Goal: Task Accomplishment & Management: Manage account settings

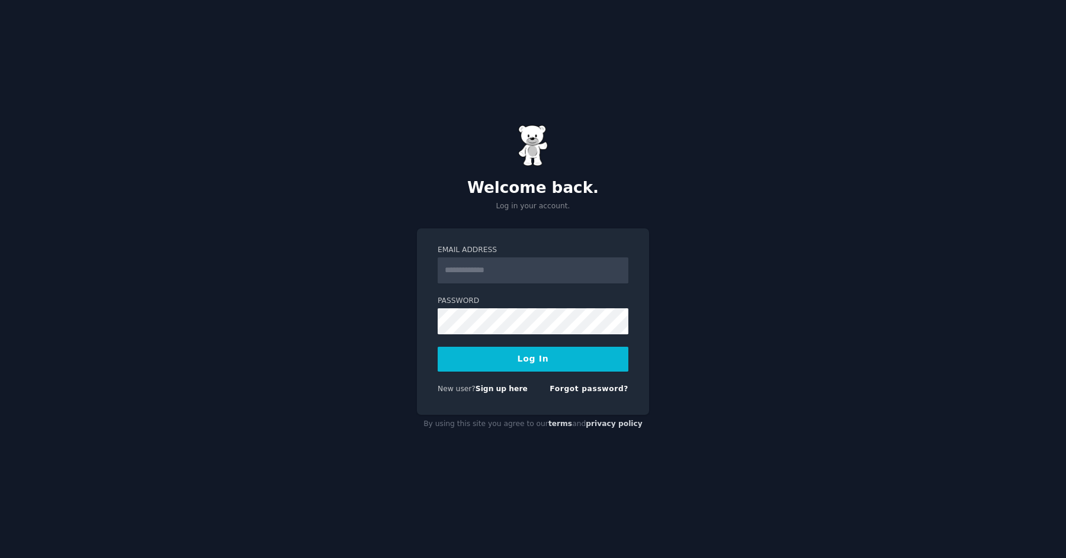
click at [759, 266] on div "Welcome back. Log in your account. Email Address Password Log In New user? Sign…" at bounding box center [533, 279] width 1066 height 558
click at [490, 279] on input "Email Address" at bounding box center [533, 271] width 191 height 26
click at [493, 272] on input "Email Address" at bounding box center [533, 271] width 191 height 26
click at [675, 305] on div "Welcome back. Log in your account. Email Address Password Log In New user? Sign…" at bounding box center [533, 279] width 1066 height 558
click at [513, 273] on input "Email Address" at bounding box center [533, 271] width 191 height 26
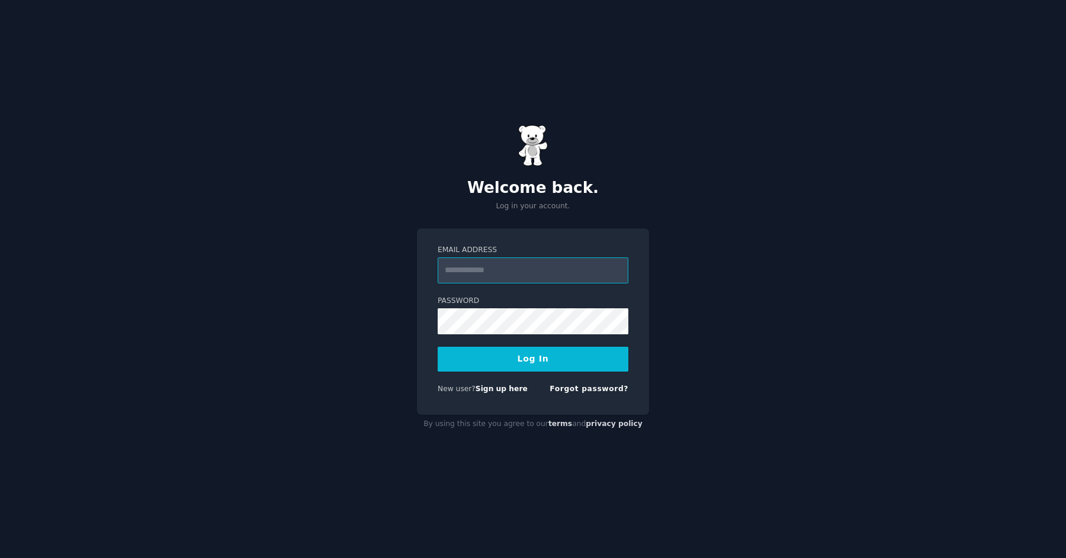
click at [0, 558] on com-1password-button at bounding box center [0, 558] width 0 height 0
click at [539, 268] on input "Email Address" at bounding box center [533, 271] width 191 height 26
type input "**********"
click at [438, 347] on button "Log In" at bounding box center [533, 359] width 191 height 25
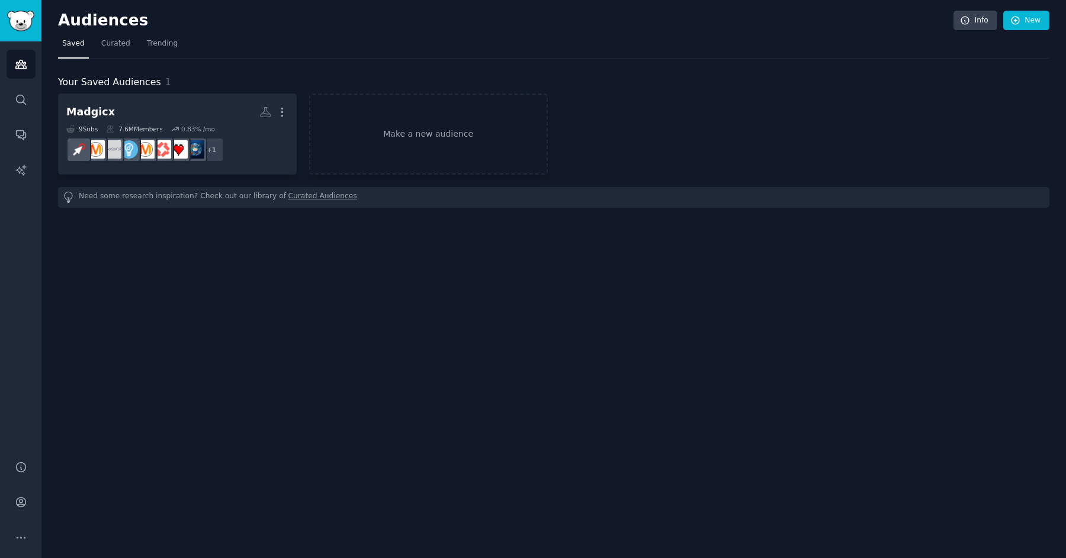
click at [756, 130] on div "Madgicx More 9 Sub s 7.6M Members 0.83 % /mo + 1 Make a new audience" at bounding box center [553, 134] width 991 height 81
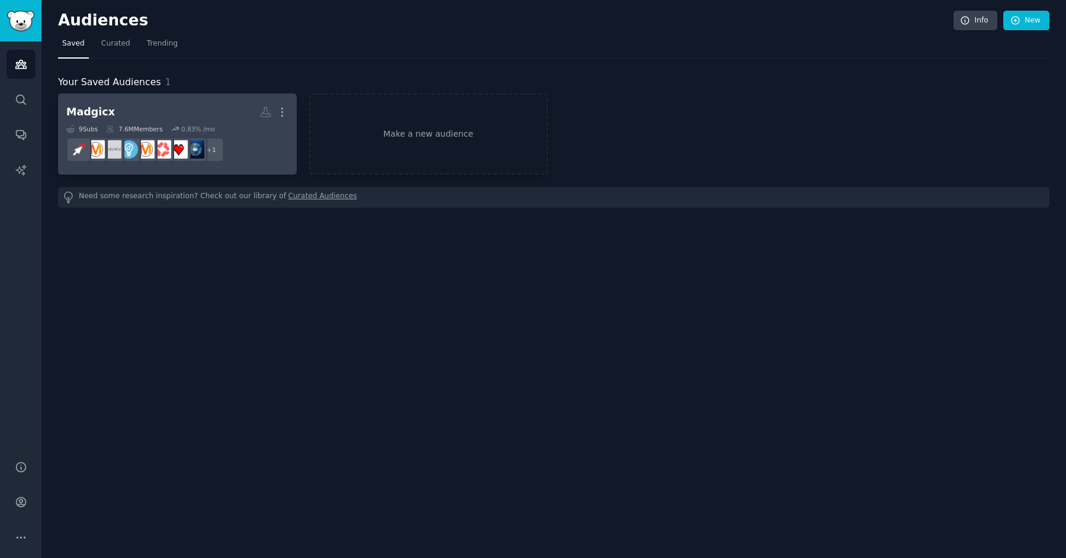
click at [159, 113] on h2 "Madgicx More" at bounding box center [177, 112] width 222 height 21
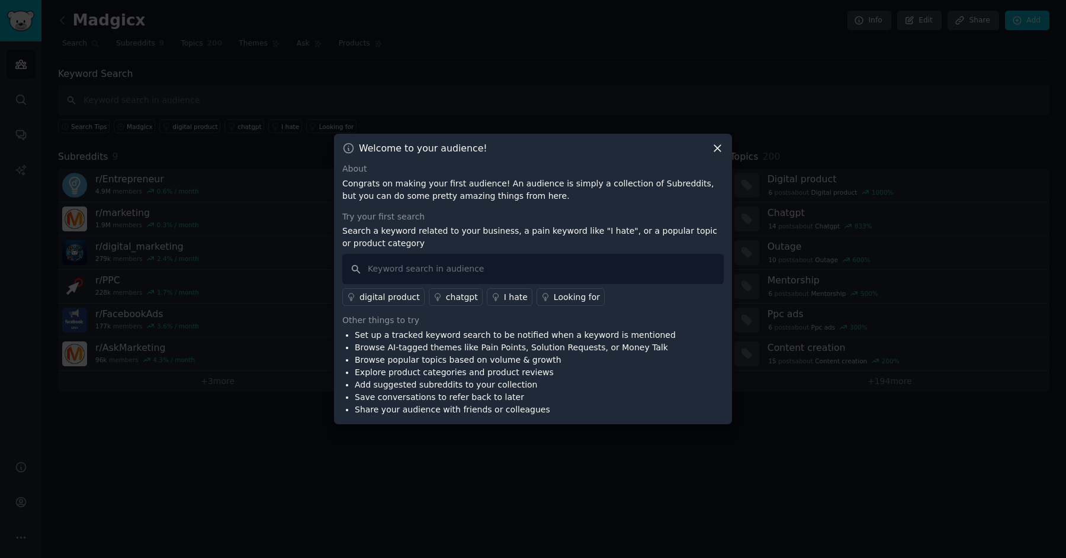
click at [721, 144] on icon at bounding box center [717, 148] width 12 height 12
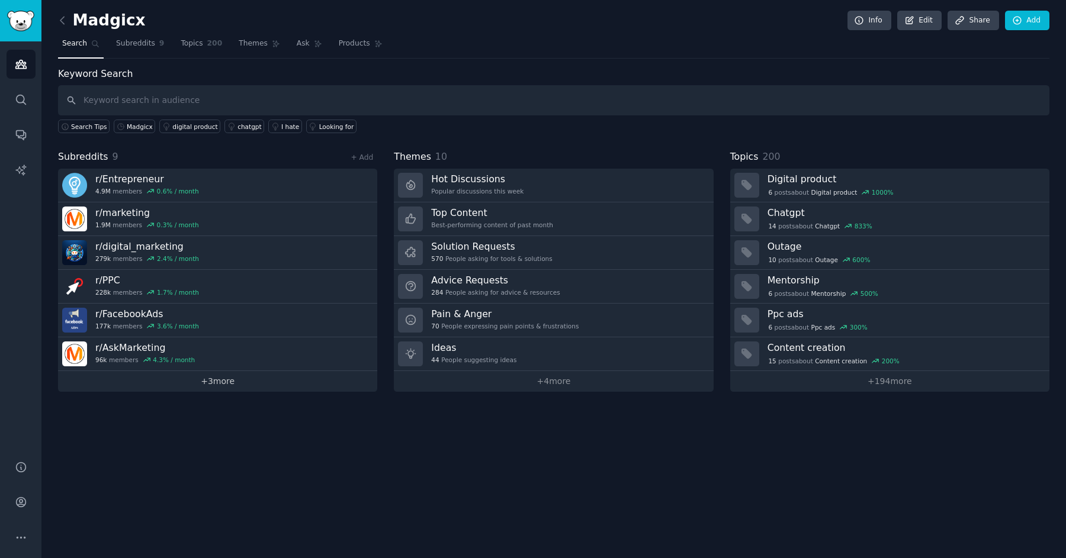
click at [223, 384] on link "+ 3 more" at bounding box center [217, 381] width 319 height 21
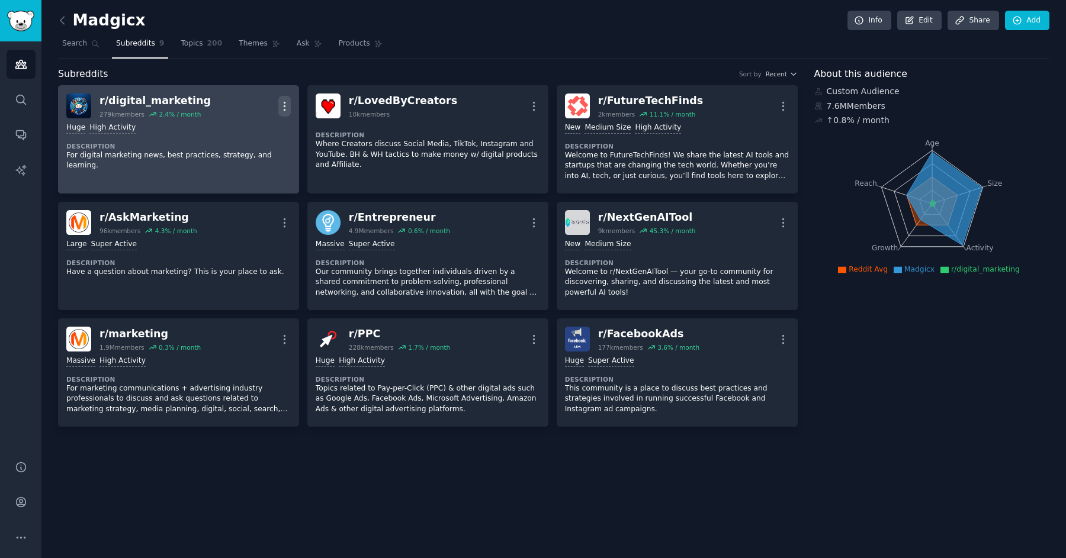
click at [286, 103] on icon "button" at bounding box center [284, 106] width 12 height 12
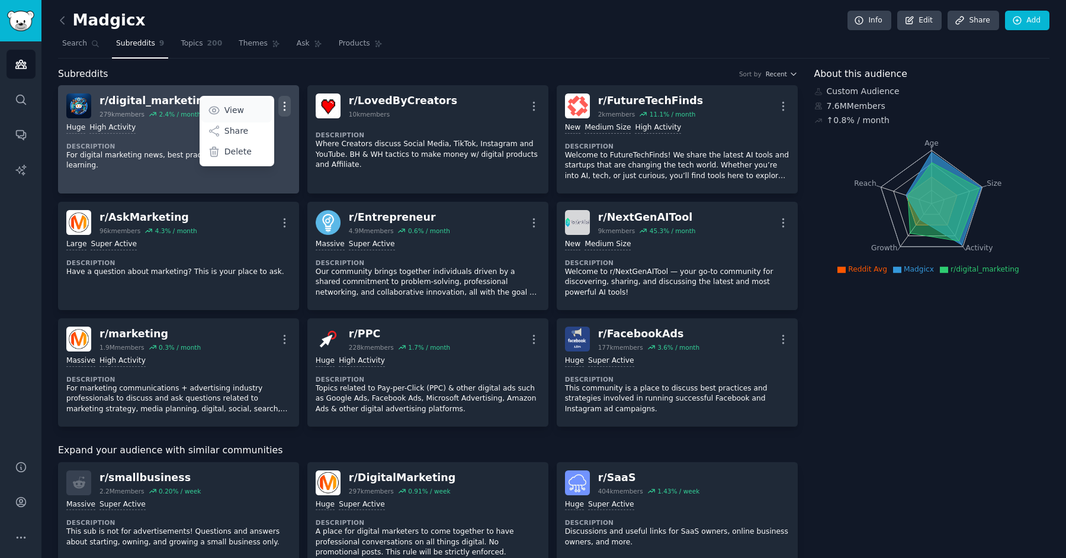
click at [241, 110] on p "View" at bounding box center [234, 110] width 20 height 12
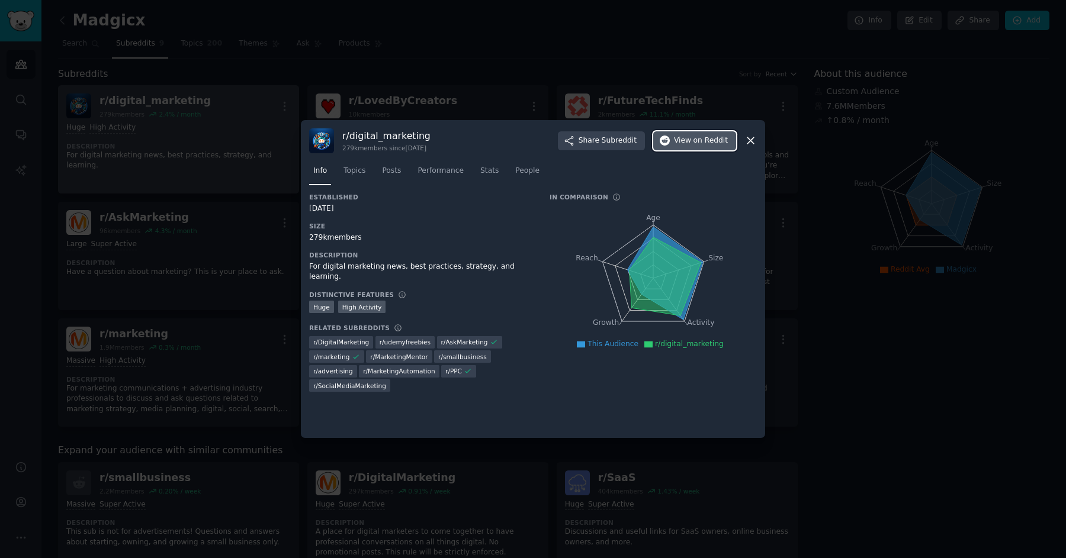
click at [690, 143] on span "View on Reddit" at bounding box center [701, 141] width 54 height 11
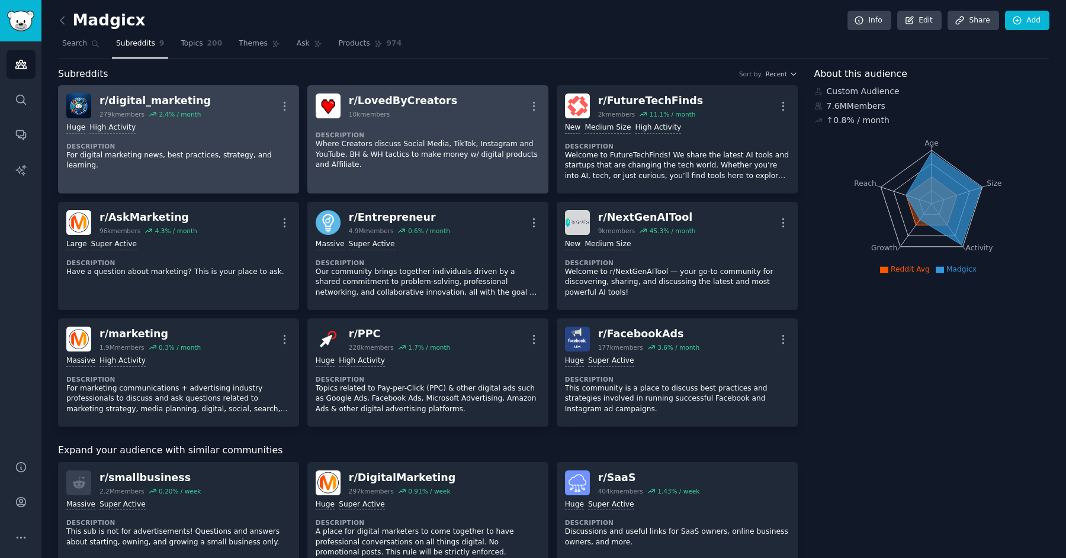
click at [481, 124] on div "Description Where Creators discuss Social Media, TikTok, Instagram and YouTube.…" at bounding box center [428, 146] width 224 height 56
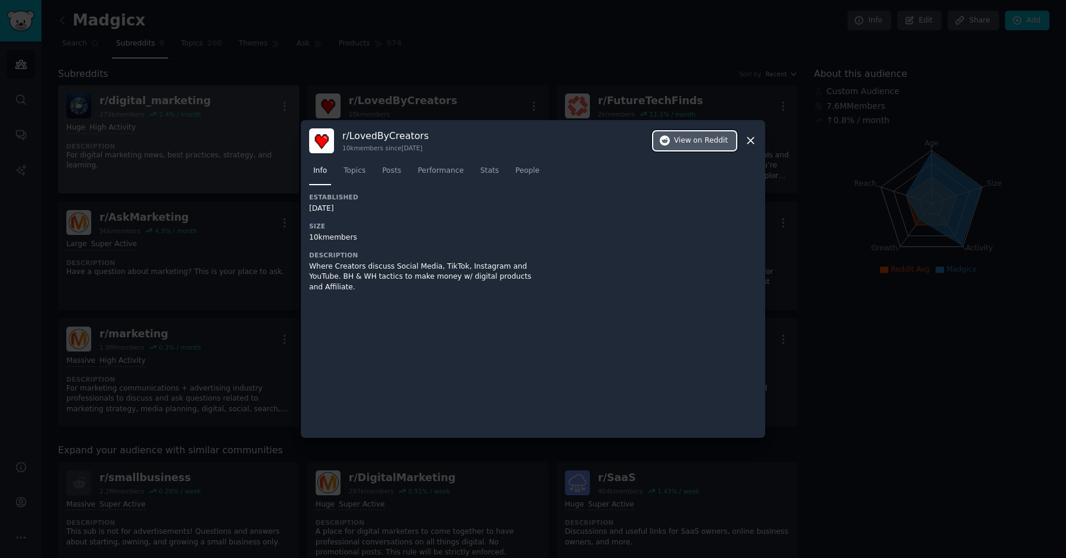
click at [686, 141] on span "View on Reddit" at bounding box center [701, 141] width 54 height 11
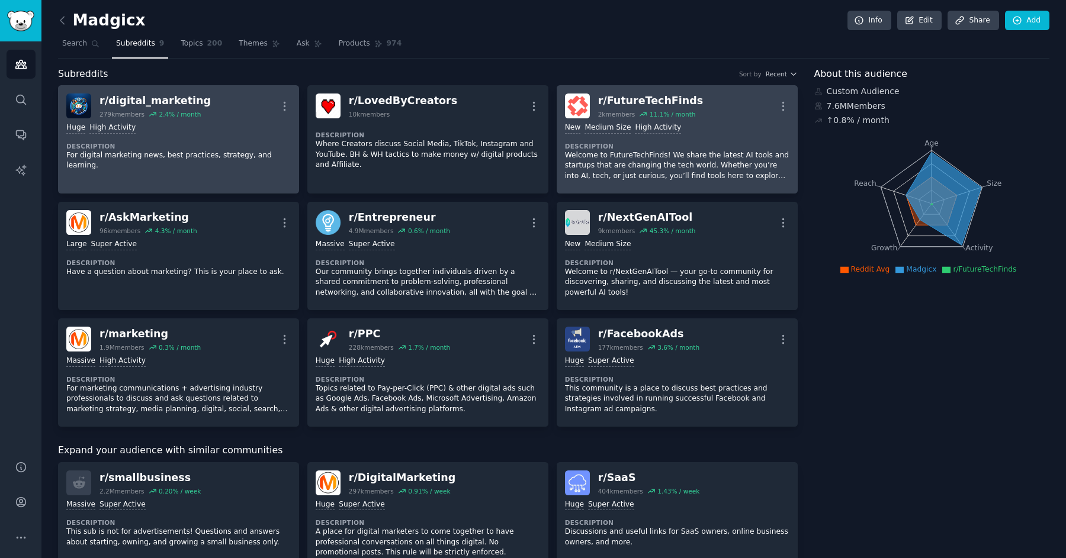
click at [658, 134] on div ">= 80th percentile for submissions / day New Medium Size High Activity Descript…" at bounding box center [677, 151] width 224 height 67
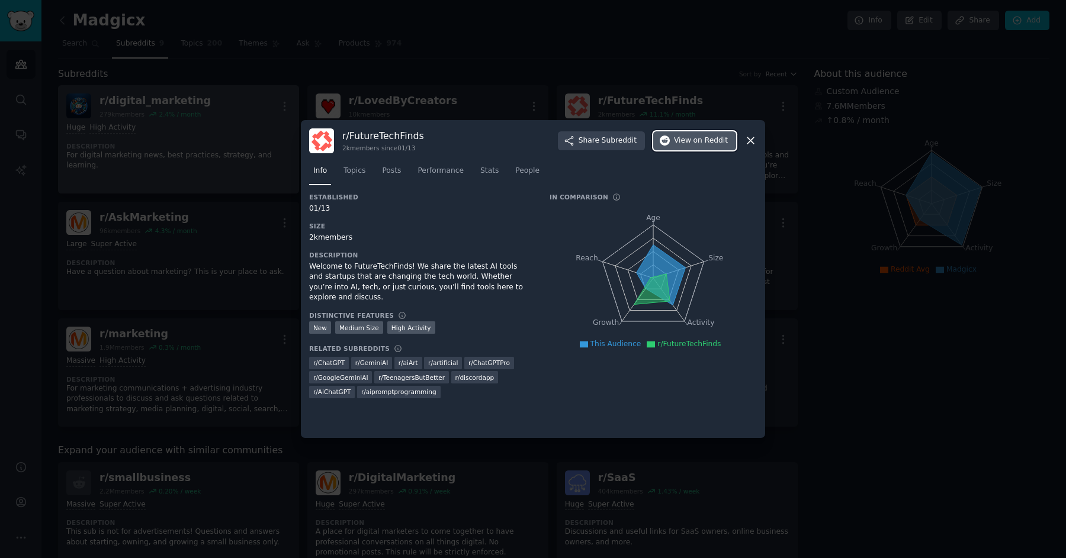
click at [689, 142] on span "View on Reddit" at bounding box center [701, 141] width 54 height 11
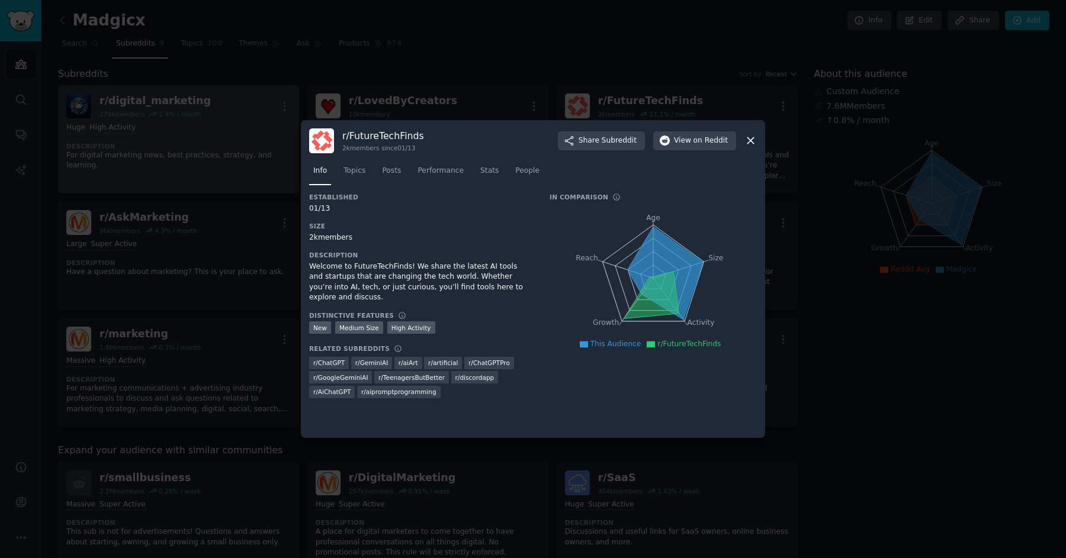
click at [708, 110] on div at bounding box center [533, 279] width 1066 height 558
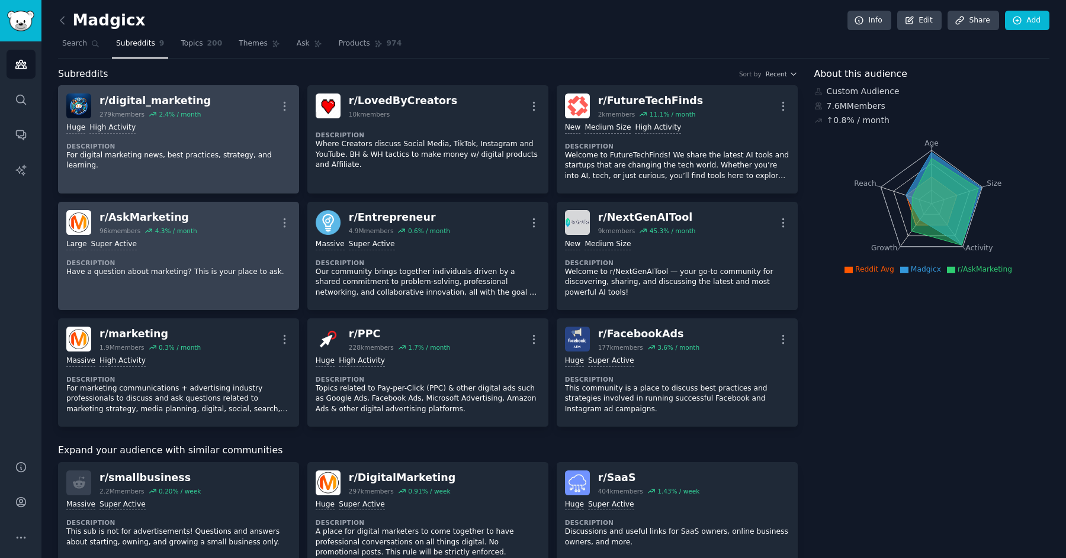
click at [230, 224] on div "r/ AskMarketing 96k members 4.3 % / month More" at bounding box center [178, 222] width 224 height 25
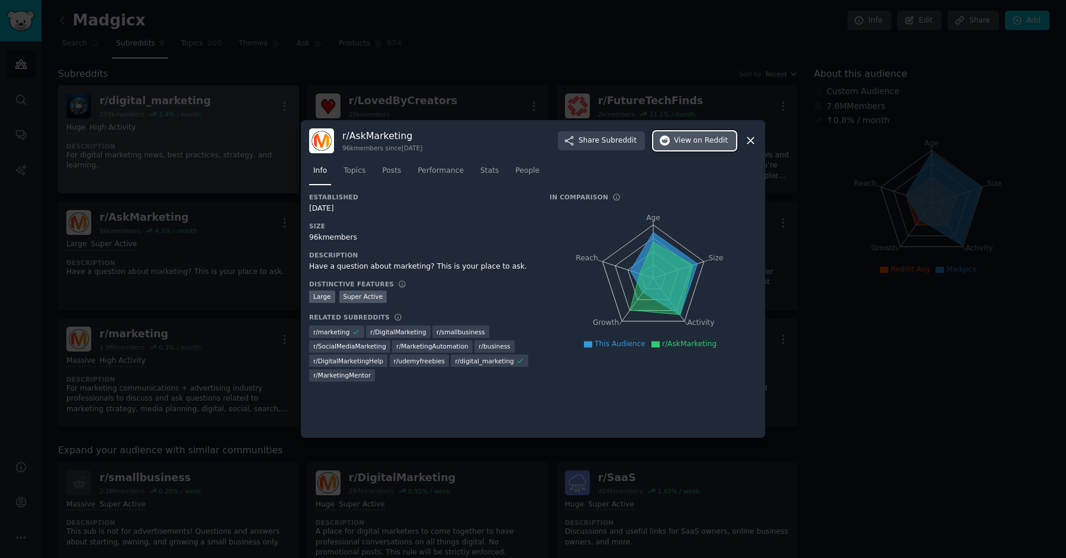
click at [687, 143] on span "View on Reddit" at bounding box center [701, 141] width 54 height 11
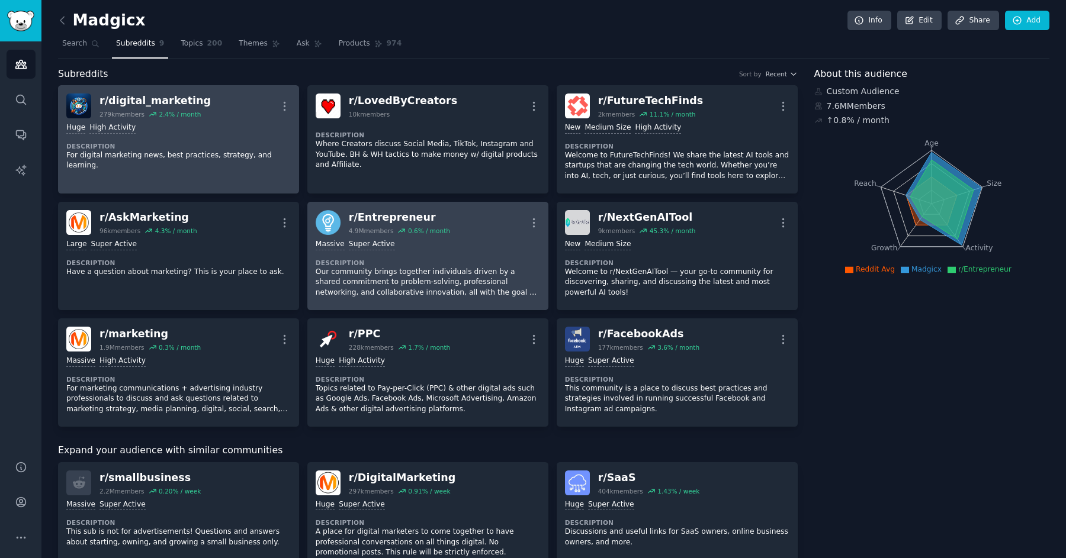
click at [473, 248] on div ">= 95th percentile for submissions / day Massive Super Active" at bounding box center [428, 244] width 224 height 11
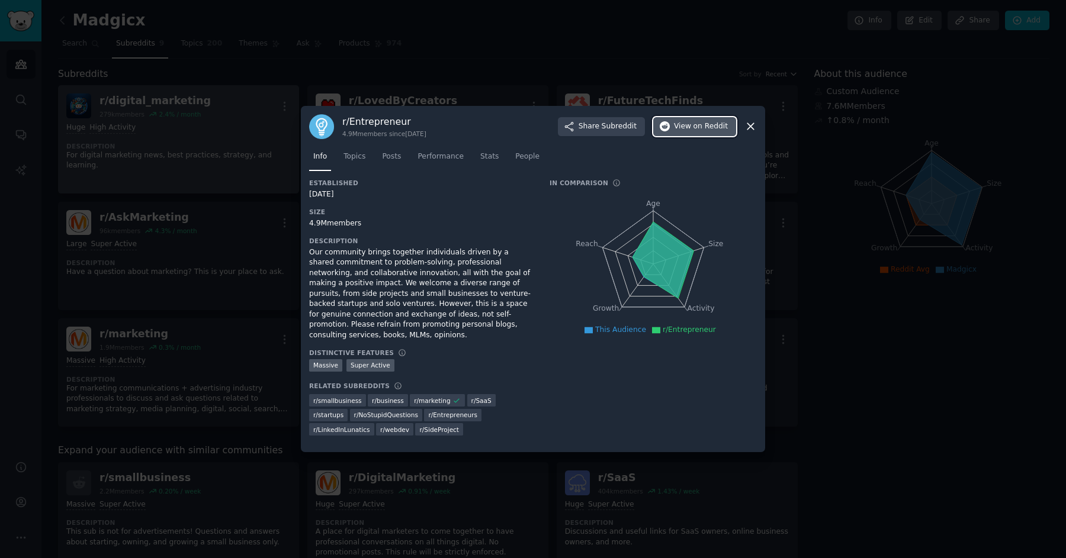
click at [699, 131] on span "on Reddit" at bounding box center [710, 126] width 34 height 11
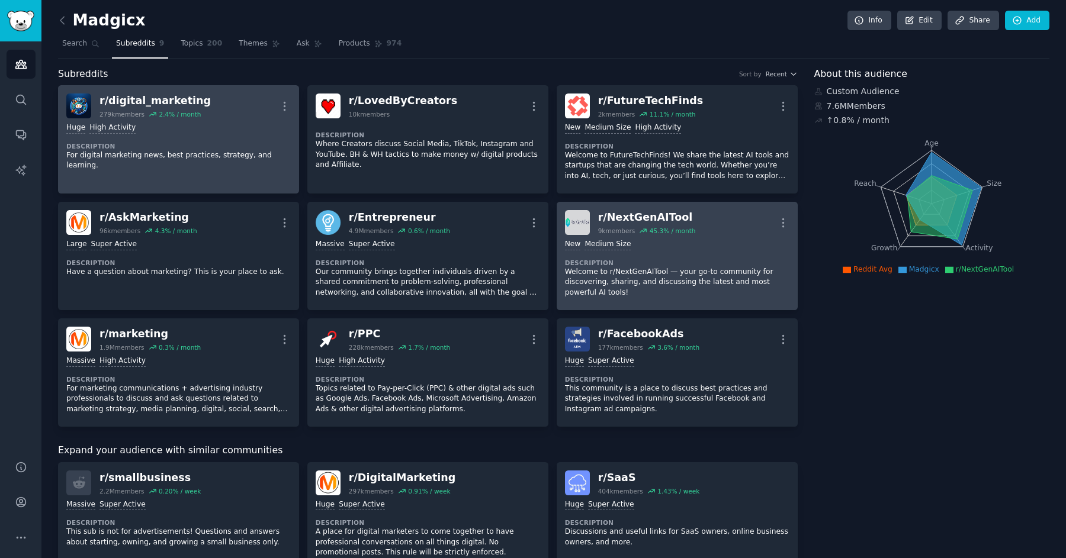
click at [713, 246] on div "1000 - 10,000 members New Medium Size" at bounding box center [677, 244] width 224 height 11
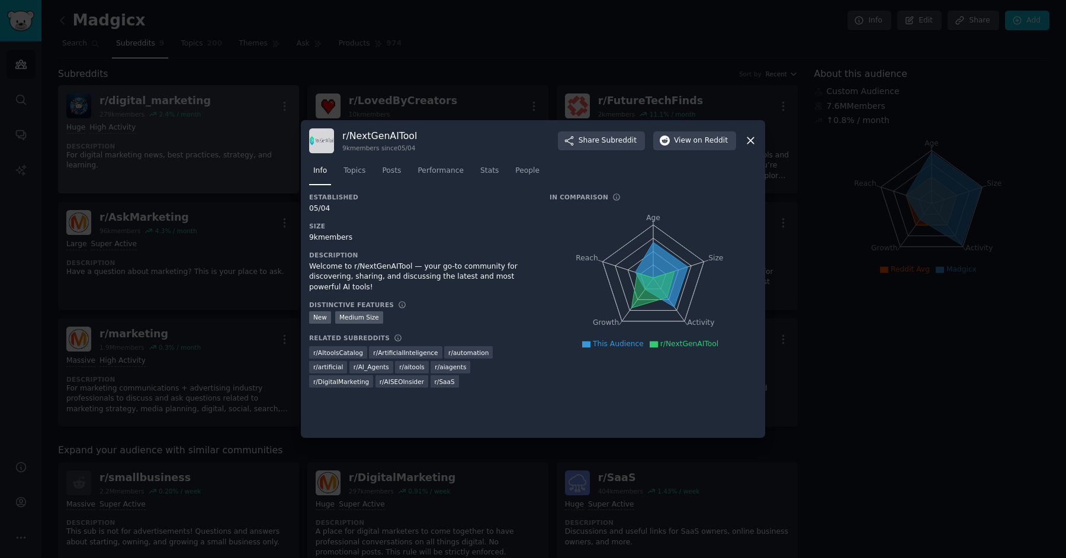
click at [707, 130] on div "r/ NextGenAITool 9k members since 05/04 Share Subreddit View on Reddit" at bounding box center [533, 140] width 448 height 25
click at [706, 140] on span "on Reddit" at bounding box center [710, 141] width 34 height 11
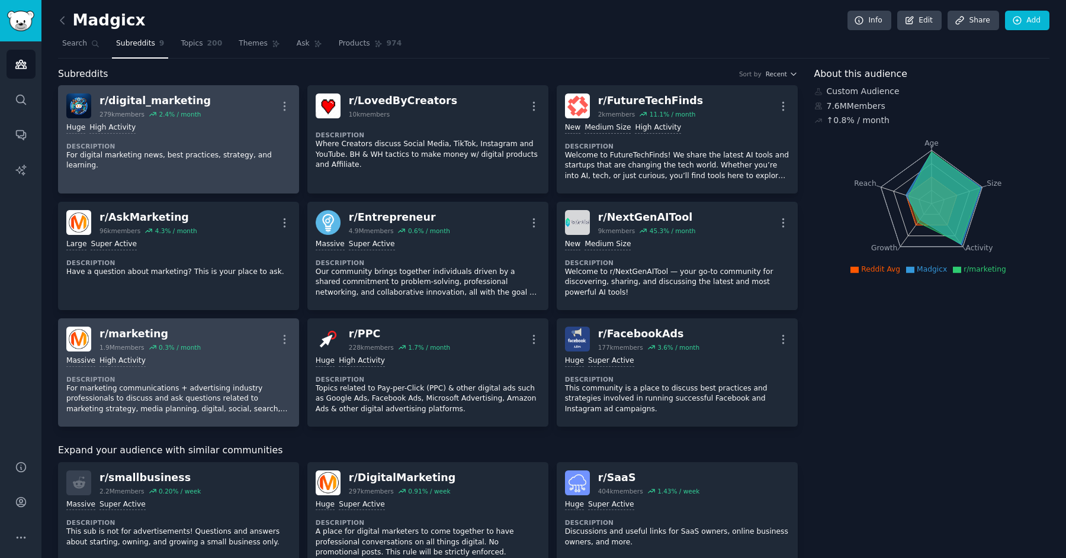
click at [232, 333] on div "r/ marketing 1.9M members 0.3 % / month More" at bounding box center [178, 339] width 224 height 25
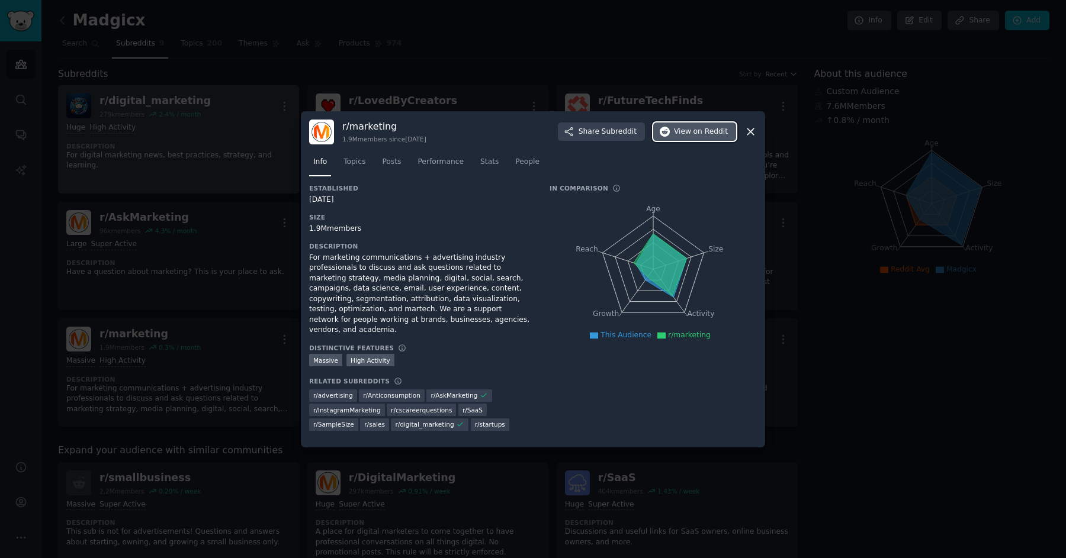
click at [688, 136] on span "View on Reddit" at bounding box center [701, 132] width 54 height 11
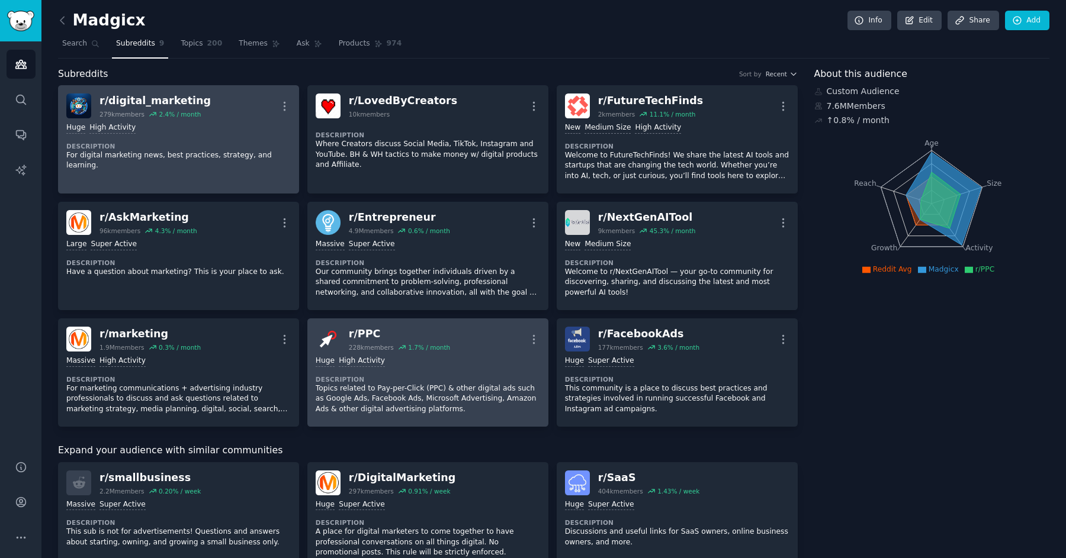
click at [480, 349] on div "r/ PPC 228k members 1.7 % / month More" at bounding box center [428, 339] width 224 height 25
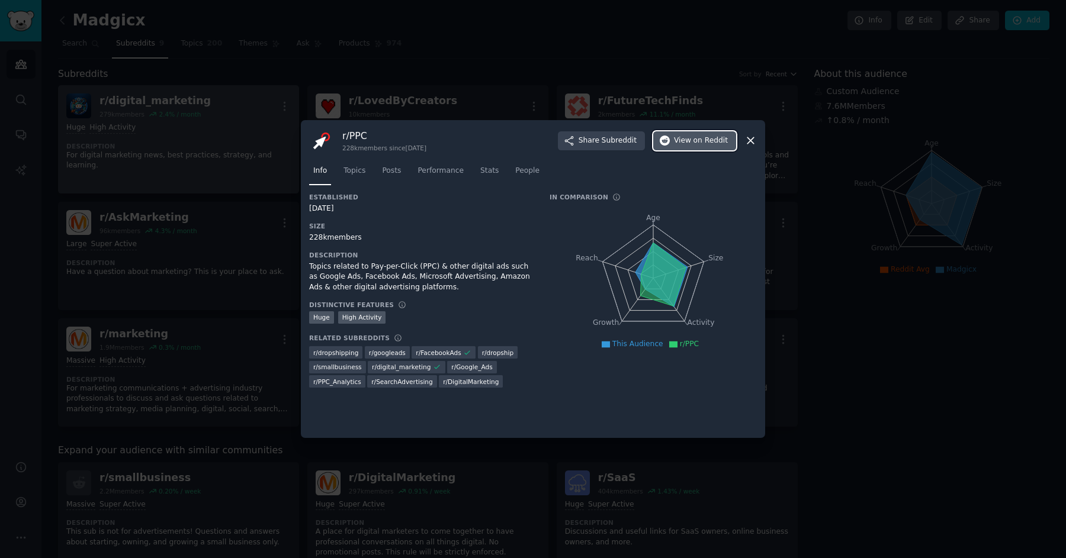
click at [689, 140] on span "View on Reddit" at bounding box center [701, 141] width 54 height 11
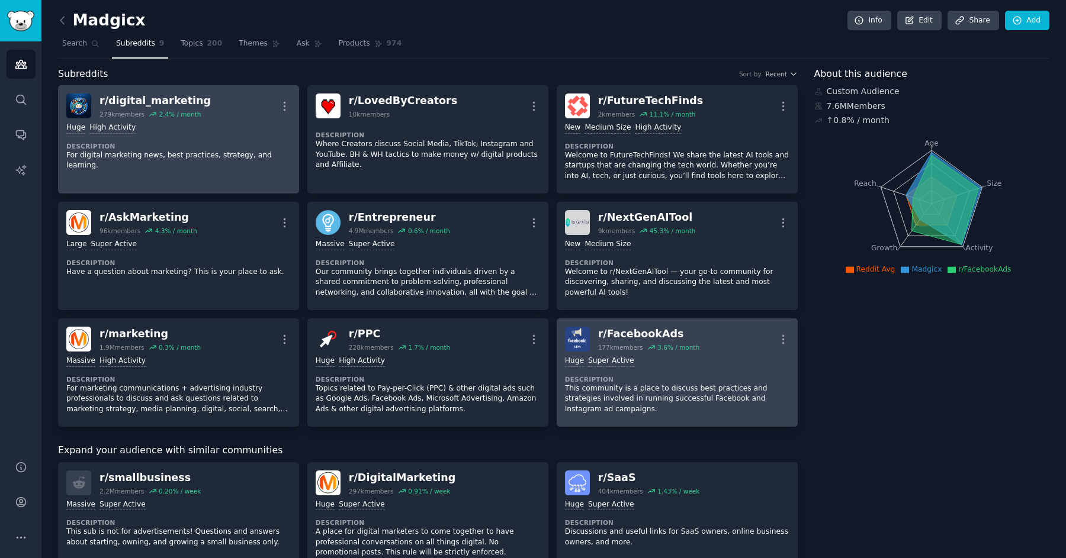
click at [711, 339] on div "r/ FacebookAds 177k members 3.6 % / month More" at bounding box center [677, 339] width 224 height 25
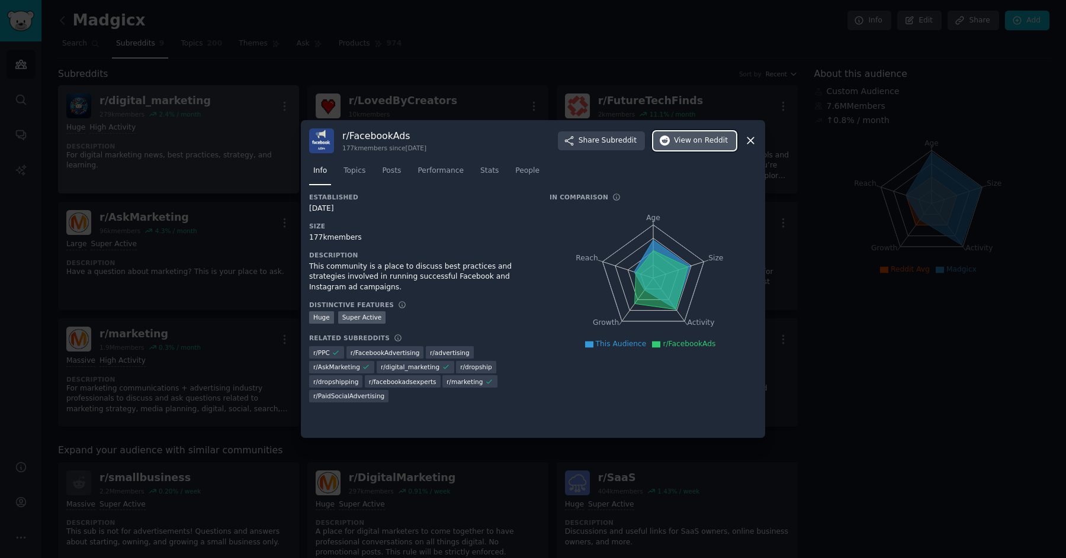
click at [700, 139] on span "on Reddit" at bounding box center [710, 141] width 34 height 11
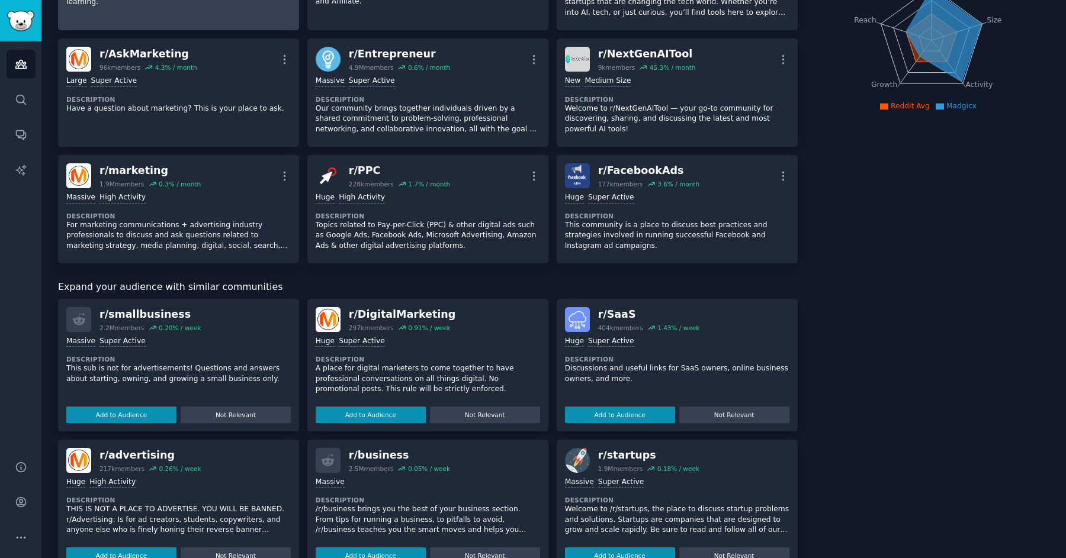
scroll to position [152, 0]
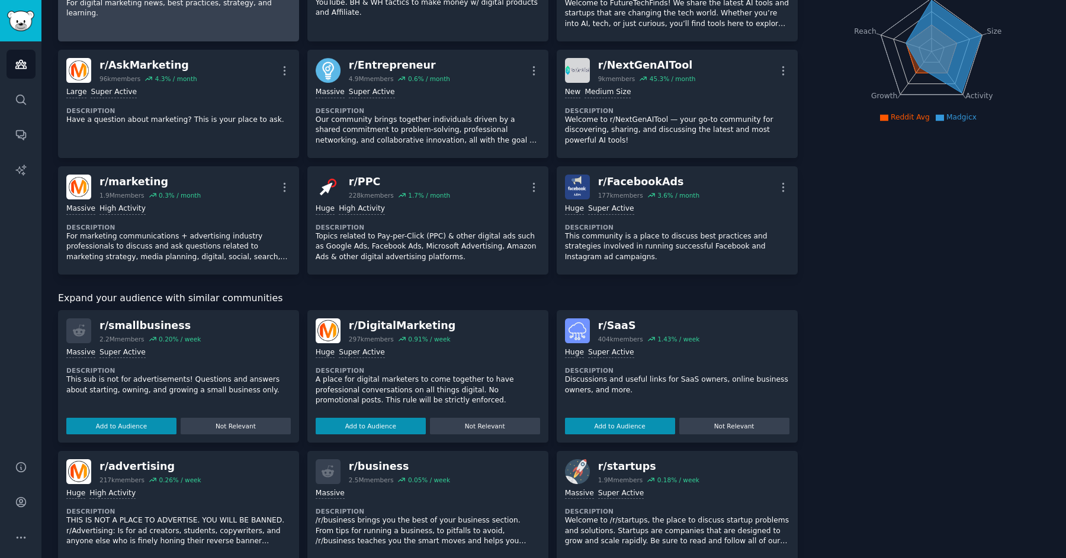
click at [237, 340] on div "r/ smallbusiness 2.2M members 0.20 % / week" at bounding box center [178, 331] width 224 height 25
click at [227, 336] on div "r/ smallbusiness 2.2M members 0.20 % / week" at bounding box center [178, 331] width 224 height 25
click at [124, 428] on button "Add to Audience" at bounding box center [121, 426] width 110 height 17
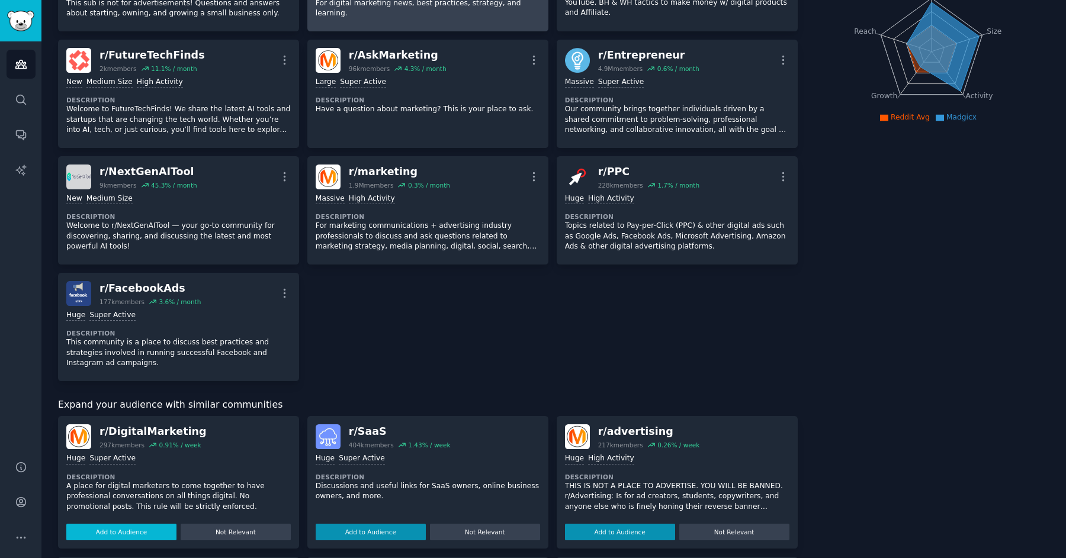
click at [119, 531] on button "Add to Audience" at bounding box center [121, 532] width 110 height 17
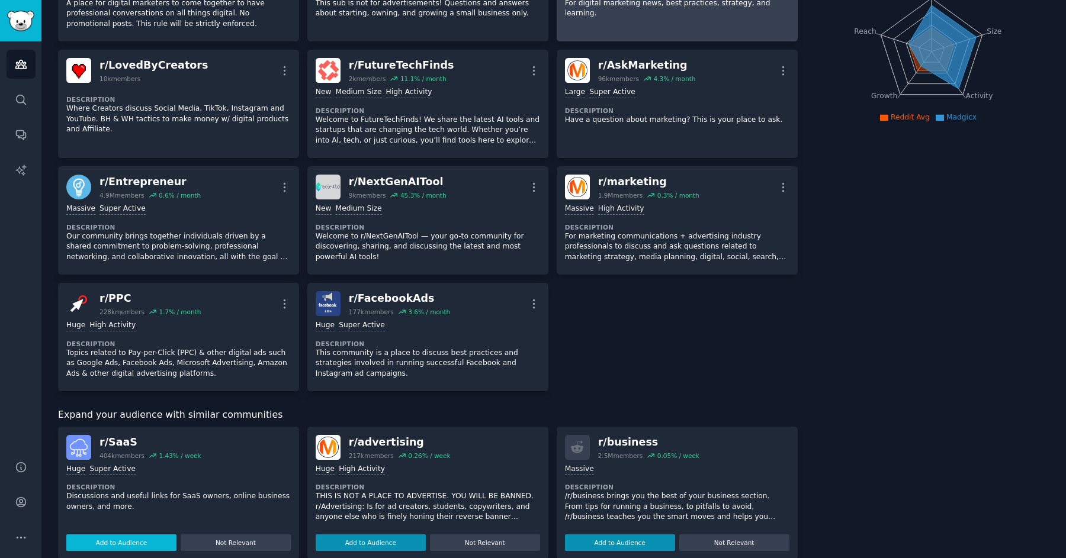
click at [114, 542] on button "Add to Audience" at bounding box center [121, 543] width 110 height 17
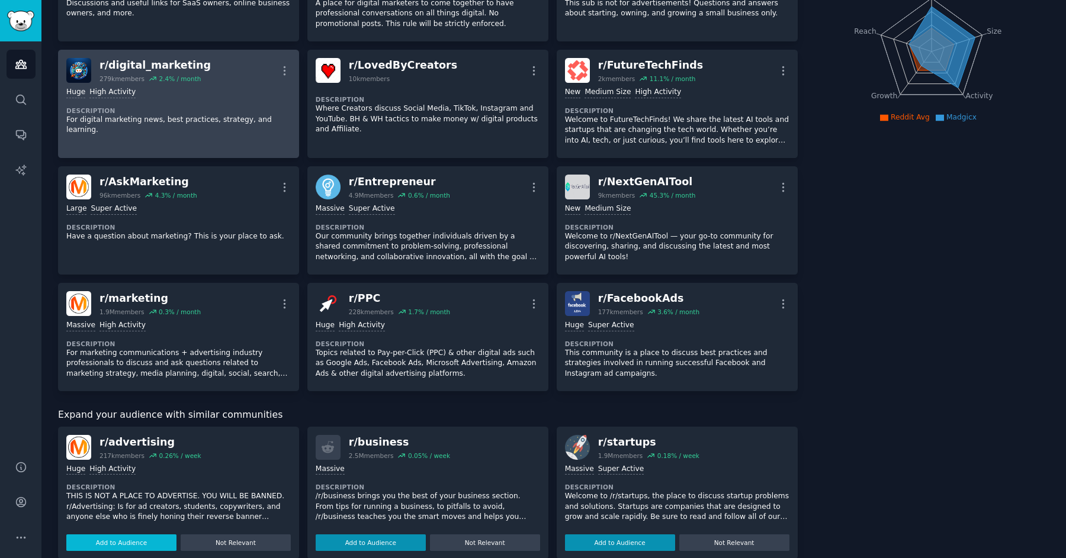
click at [116, 540] on button "Add to Audience" at bounding box center [121, 543] width 110 height 17
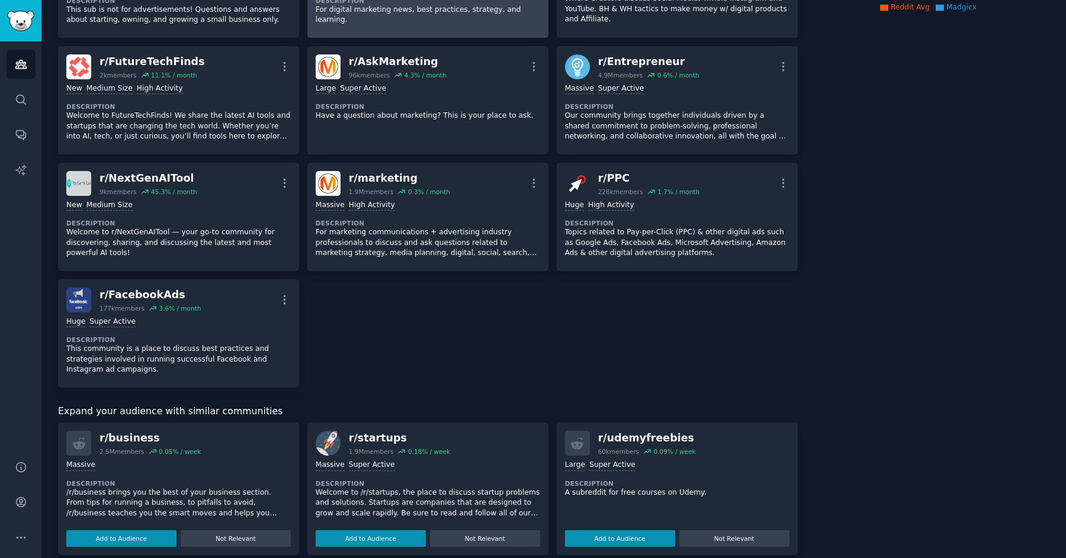
scroll to position [378, 0]
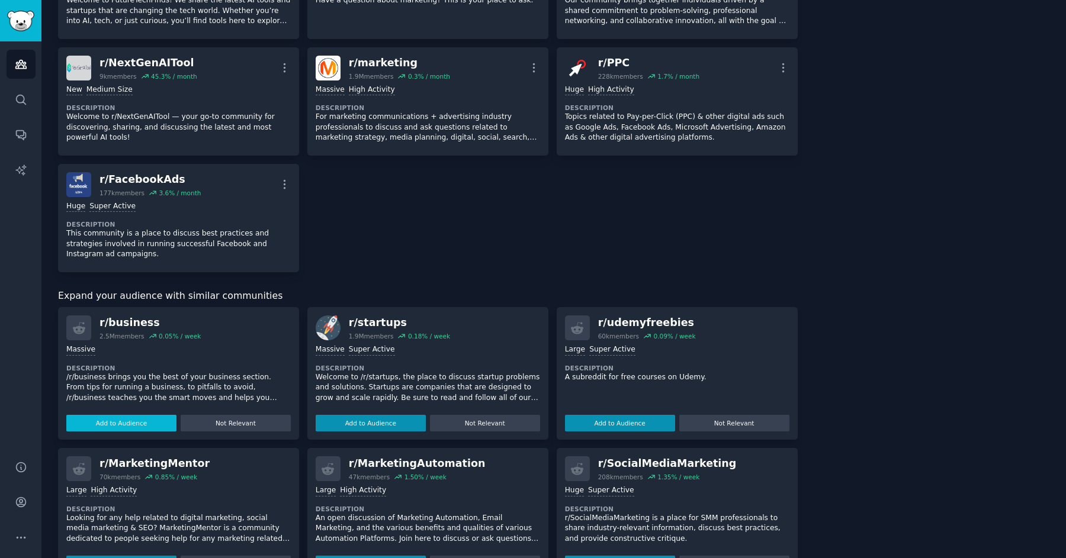
click at [139, 421] on button "Add to Audience" at bounding box center [121, 423] width 110 height 17
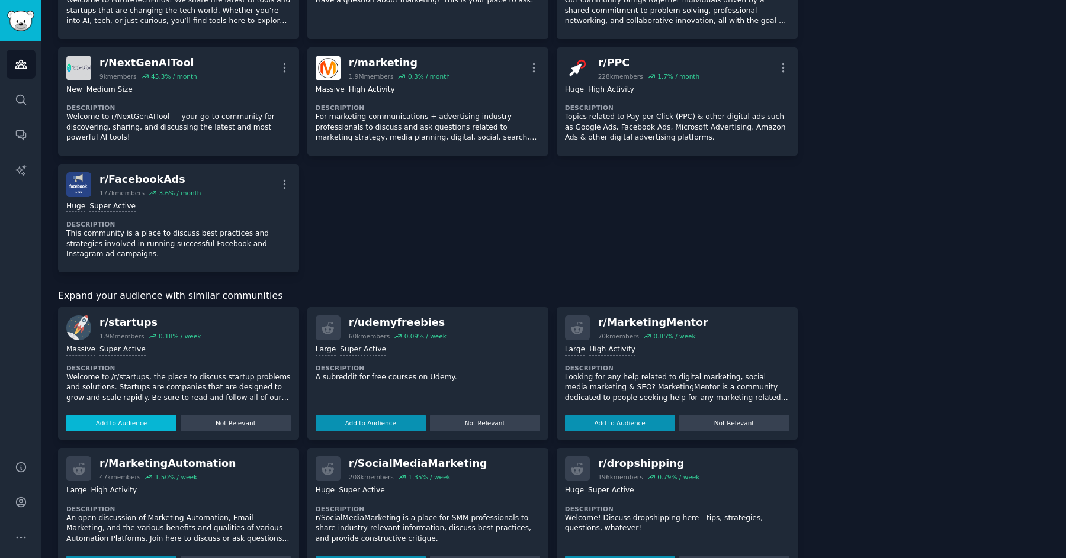
scroll to position [388, 0]
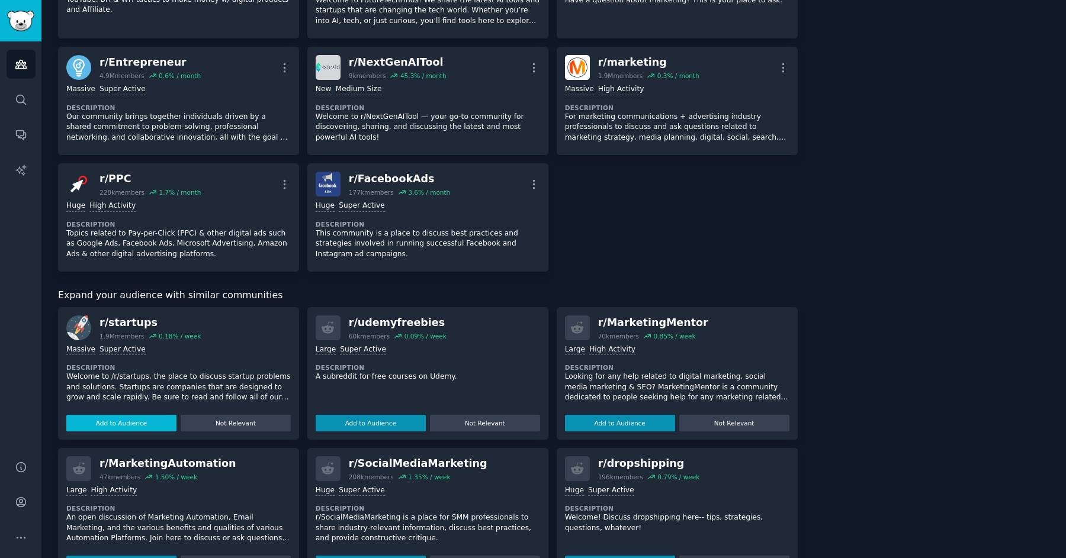
click at [127, 424] on button "Add to Audience" at bounding box center [121, 423] width 110 height 17
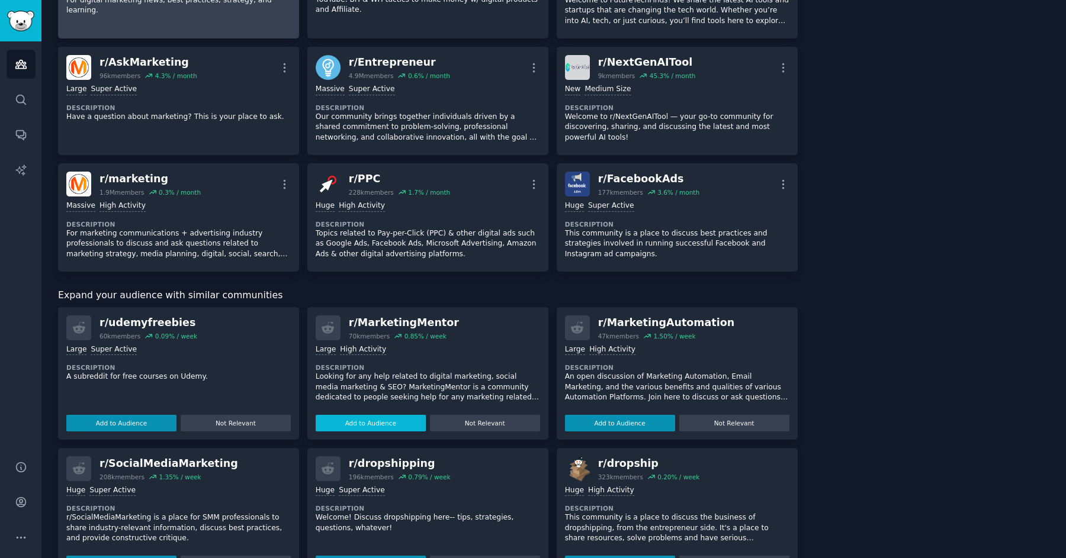
click at [343, 422] on button "Add to Audience" at bounding box center [371, 423] width 110 height 17
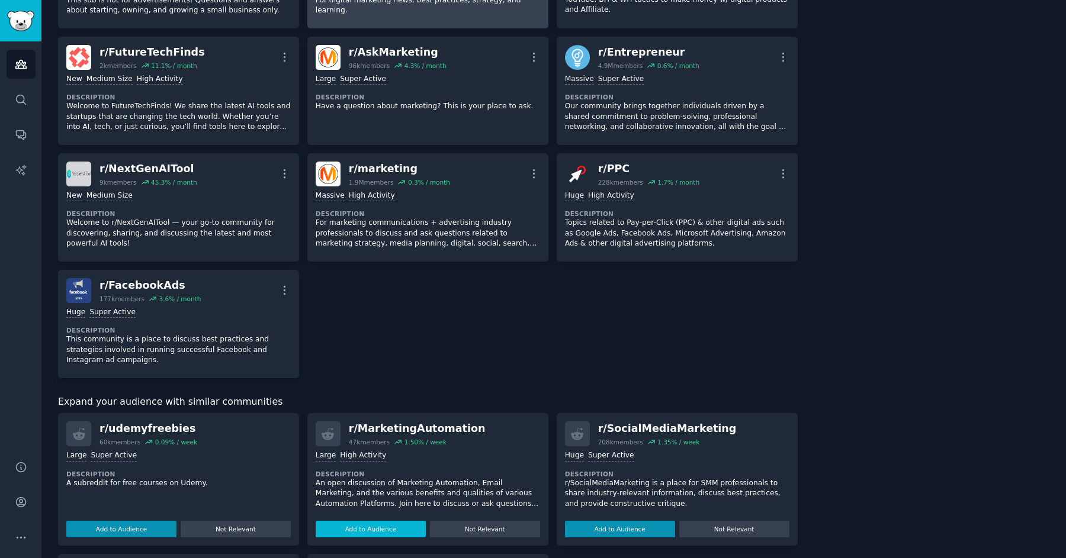
click at [365, 532] on button "Add to Audience" at bounding box center [371, 529] width 110 height 17
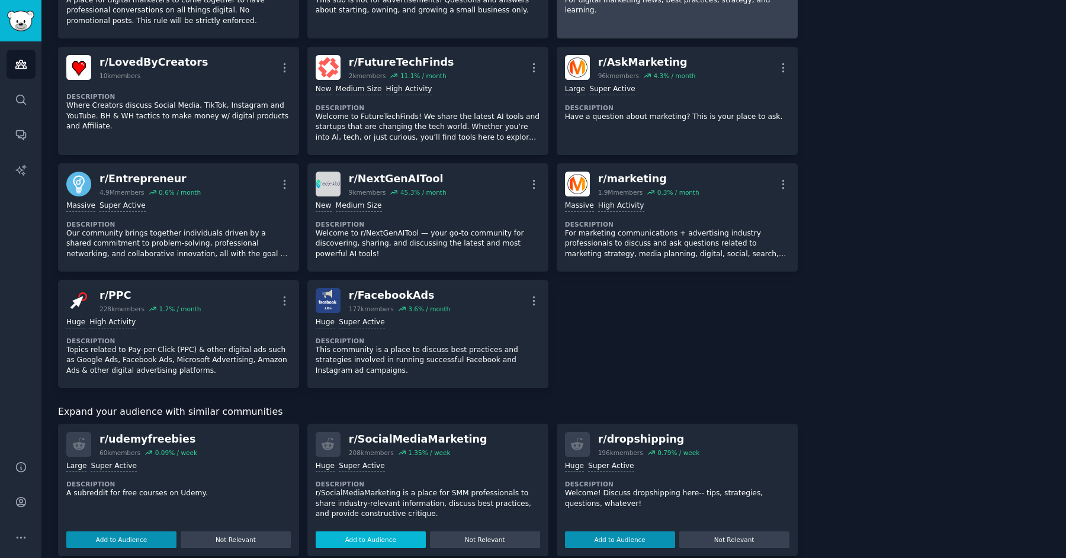
click at [364, 532] on button "Add to Audience" at bounding box center [371, 540] width 110 height 17
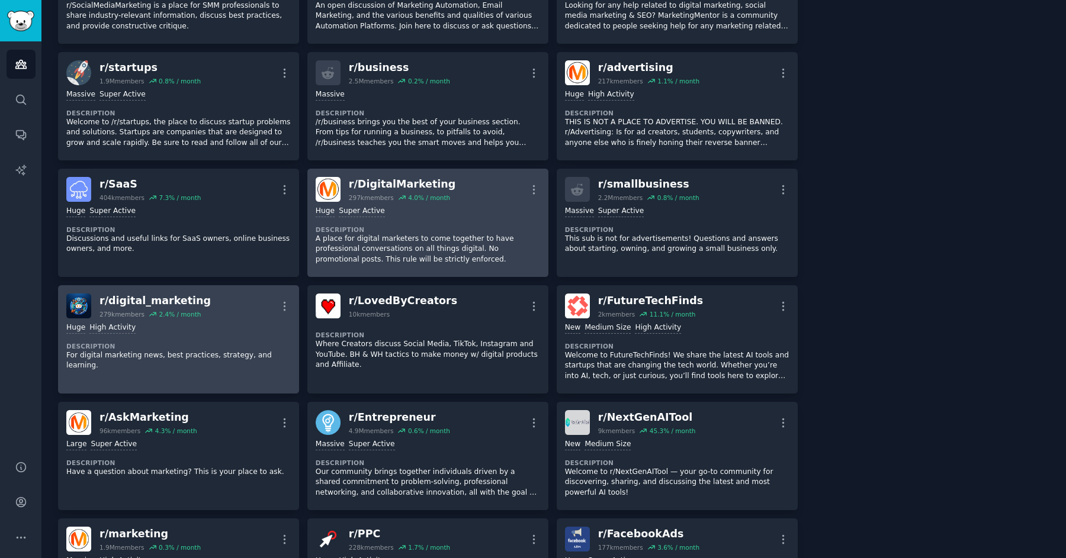
scroll to position [0, 0]
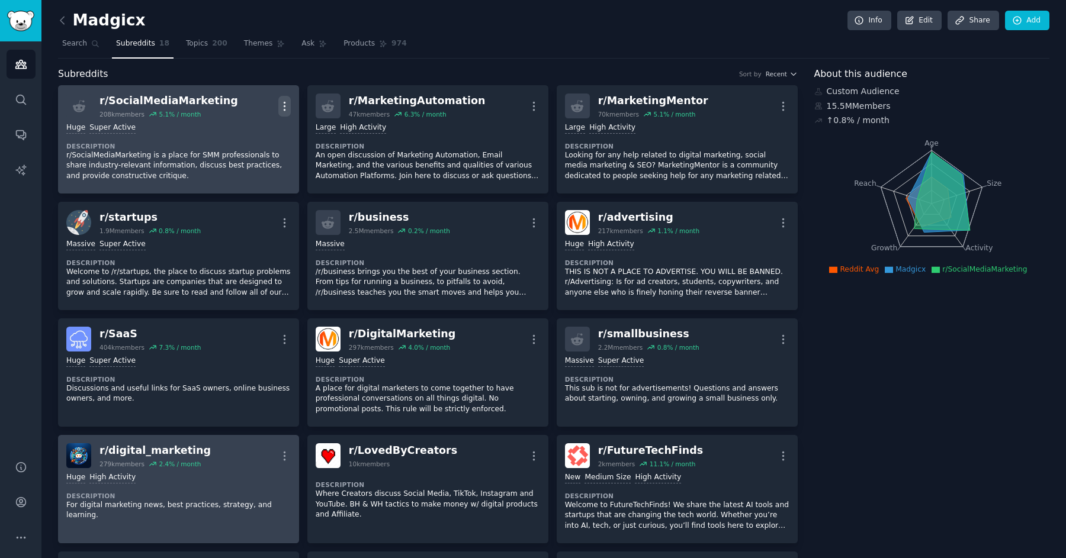
click at [280, 105] on icon "button" at bounding box center [284, 106] width 12 height 12
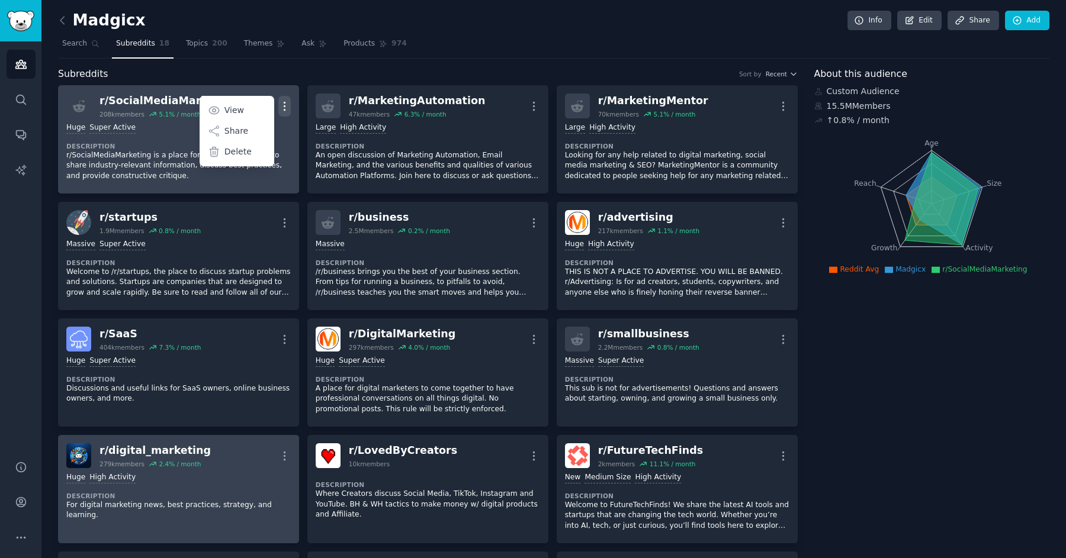
click at [281, 105] on icon "button" at bounding box center [284, 106] width 12 height 12
click at [218, 105] on div "r/ SocialMediaMarketing 208k members 5.1 % / month More" at bounding box center [178, 106] width 224 height 25
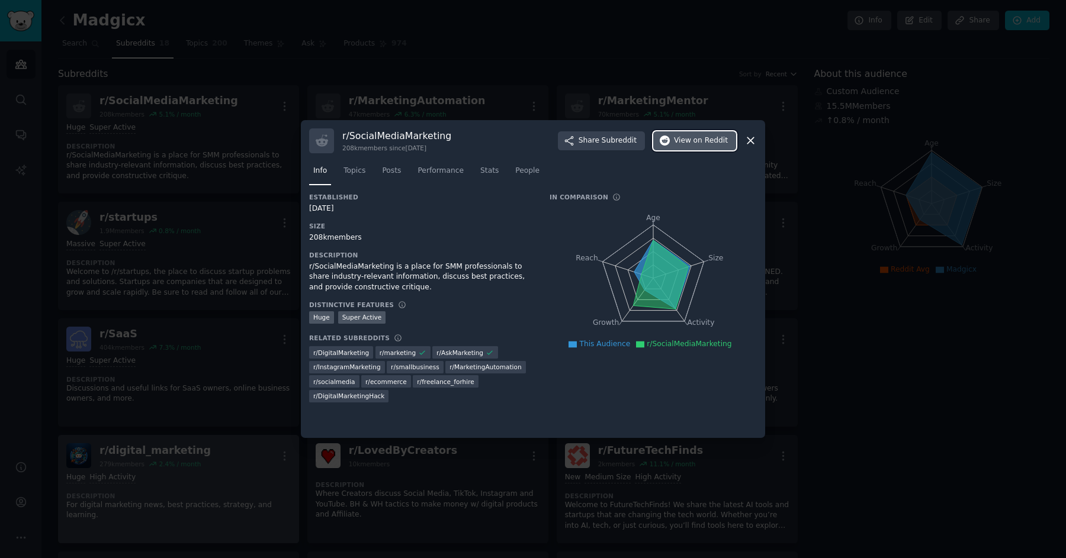
click at [703, 135] on button "View on Reddit" at bounding box center [694, 140] width 83 height 19
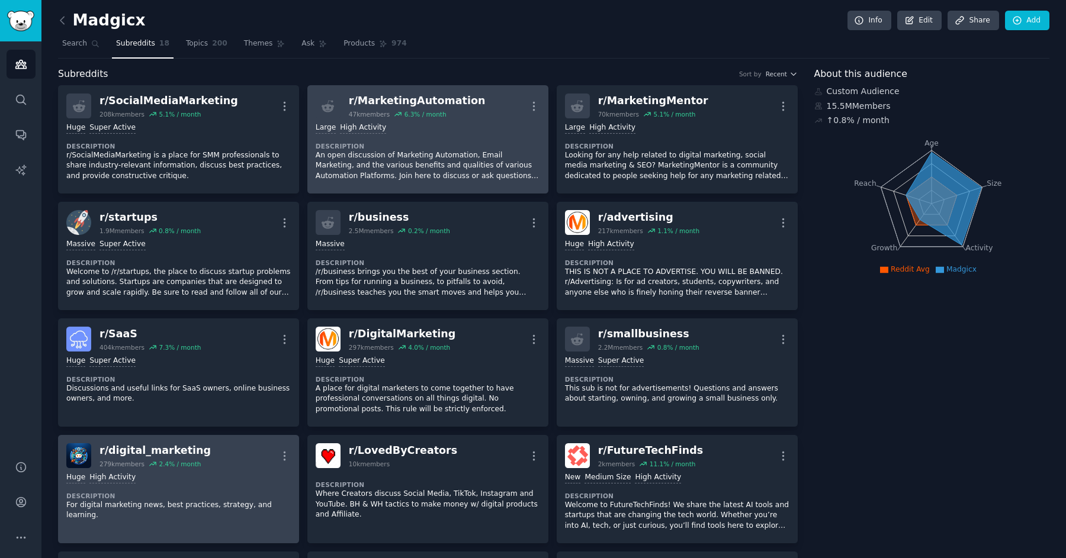
click at [493, 129] on div "Large High Activity" at bounding box center [428, 128] width 224 height 11
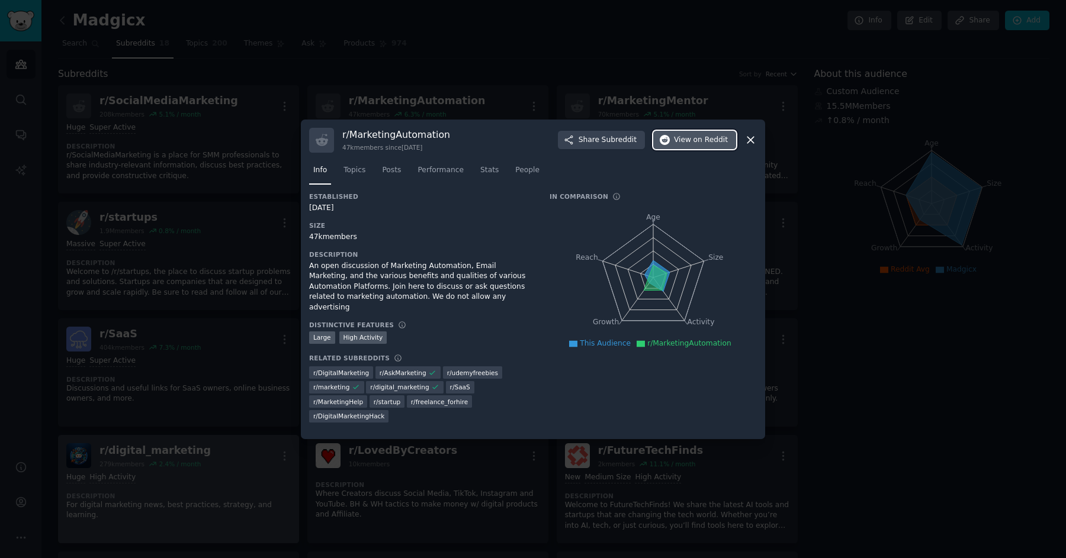
click at [674, 134] on button "View on Reddit" at bounding box center [694, 140] width 83 height 19
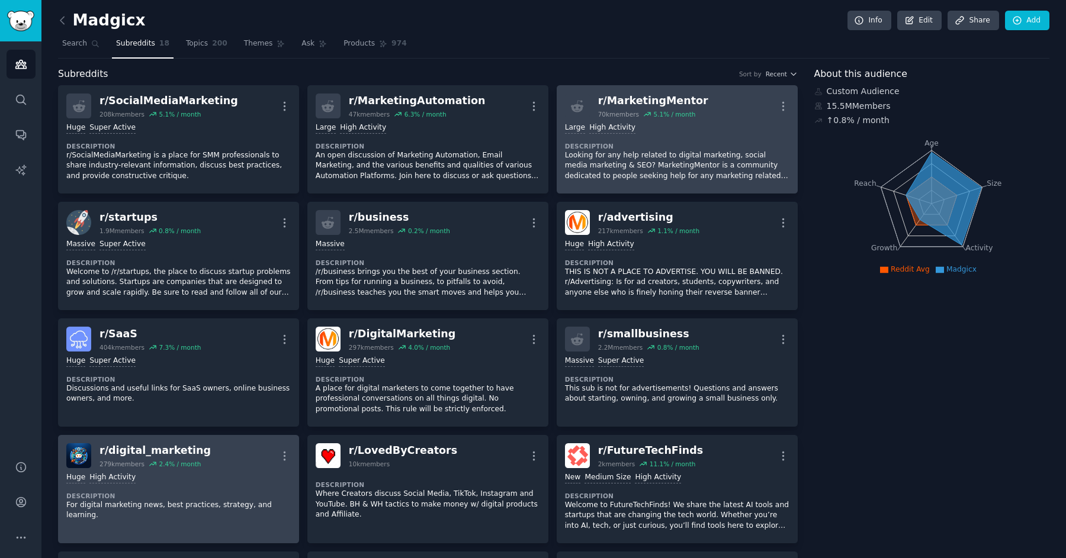
click at [721, 118] on div "Large High Activity Description Looking for any help related to digital marketi…" at bounding box center [677, 151] width 224 height 67
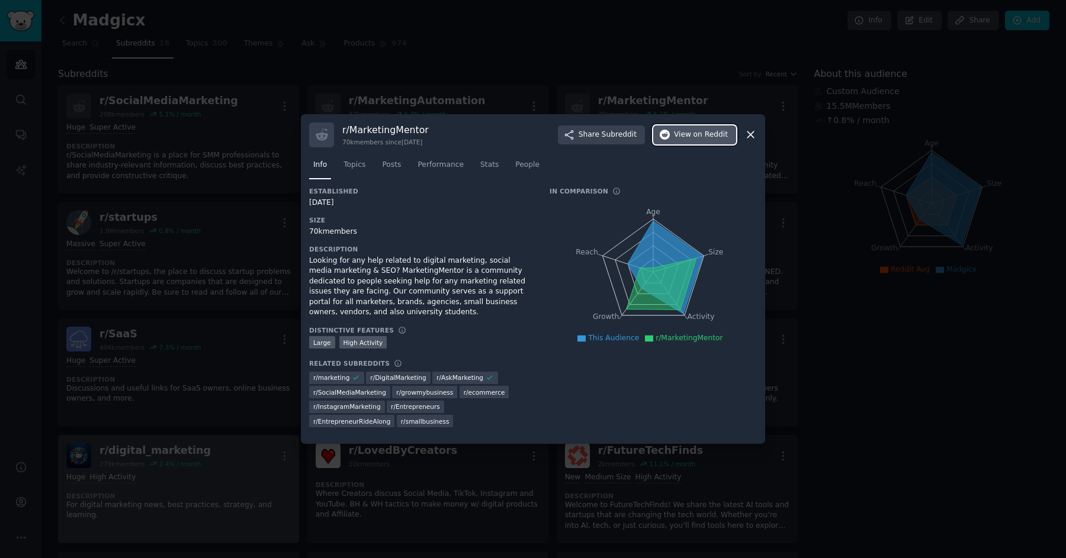
click at [705, 144] on button "View on Reddit" at bounding box center [694, 135] width 83 height 19
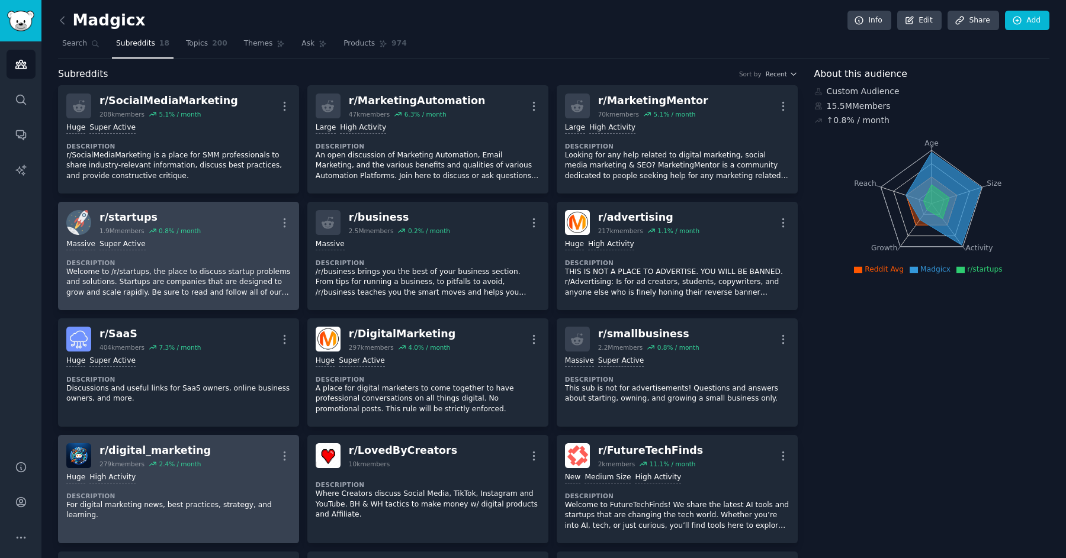
click at [225, 243] on div "Massive Super Active" at bounding box center [178, 244] width 224 height 11
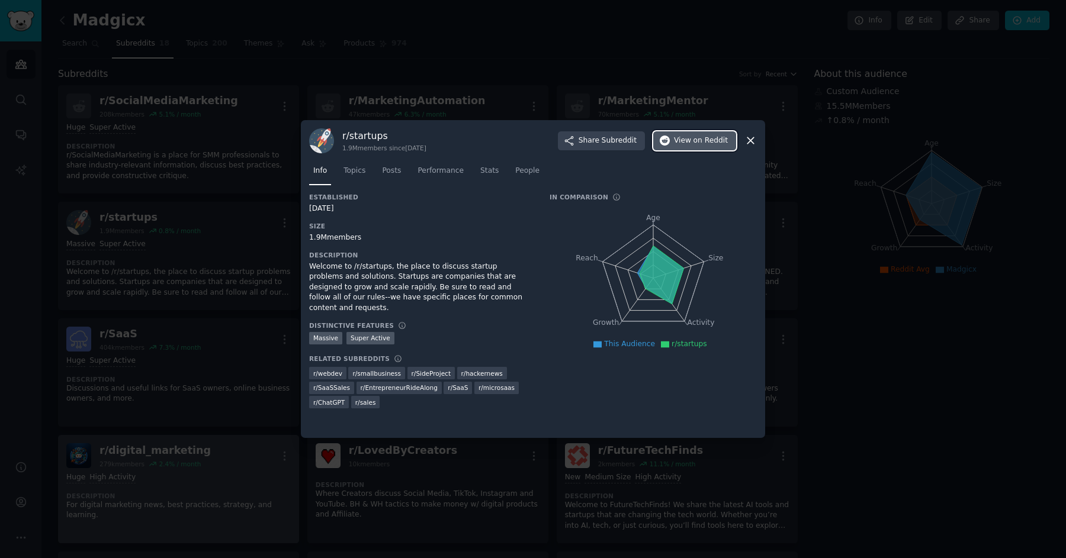
click at [683, 137] on span "View on Reddit" at bounding box center [701, 141] width 54 height 11
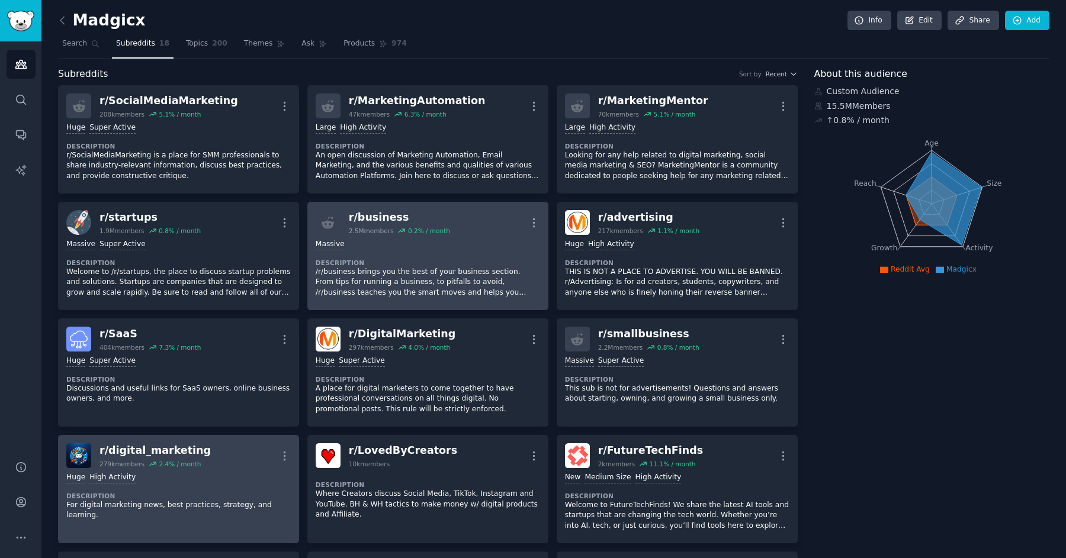
click at [450, 234] on div "r/ business 2.5M members 0.2 % / month More" at bounding box center [428, 222] width 224 height 25
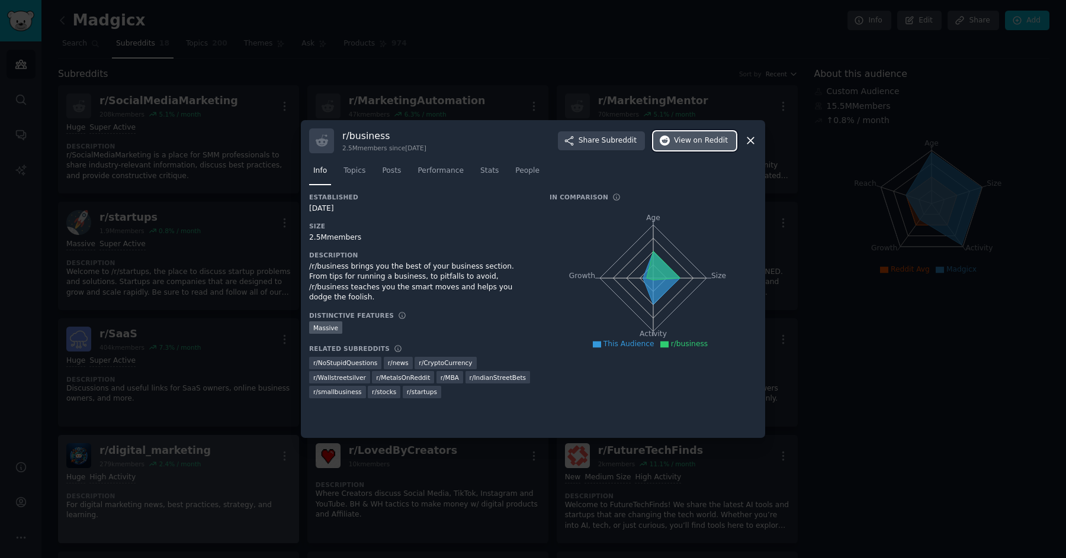
click at [689, 143] on span "View on Reddit" at bounding box center [701, 141] width 54 height 11
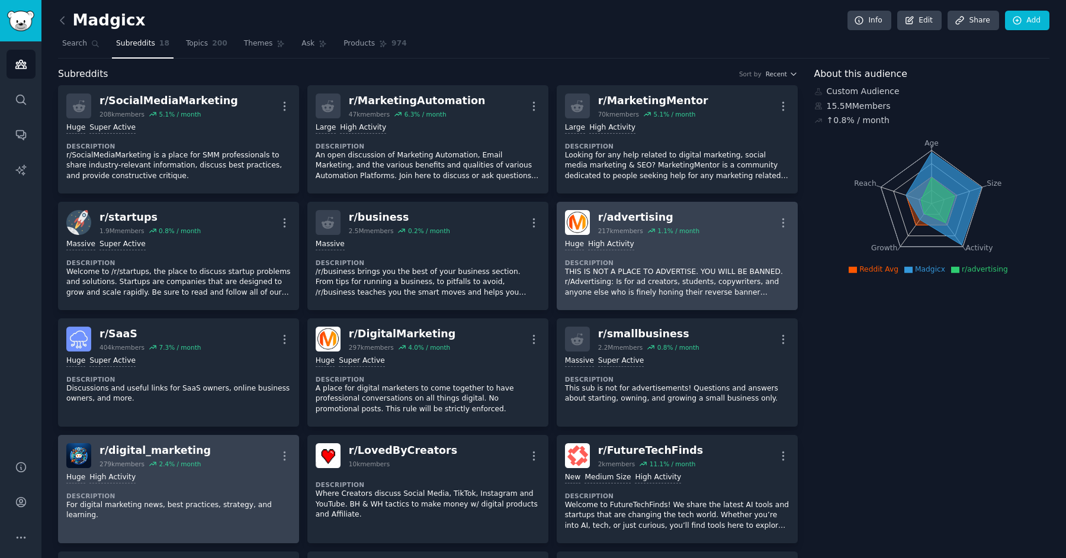
click at [730, 241] on div ">= 80th percentile for submissions / day Huge High Activity" at bounding box center [677, 244] width 224 height 11
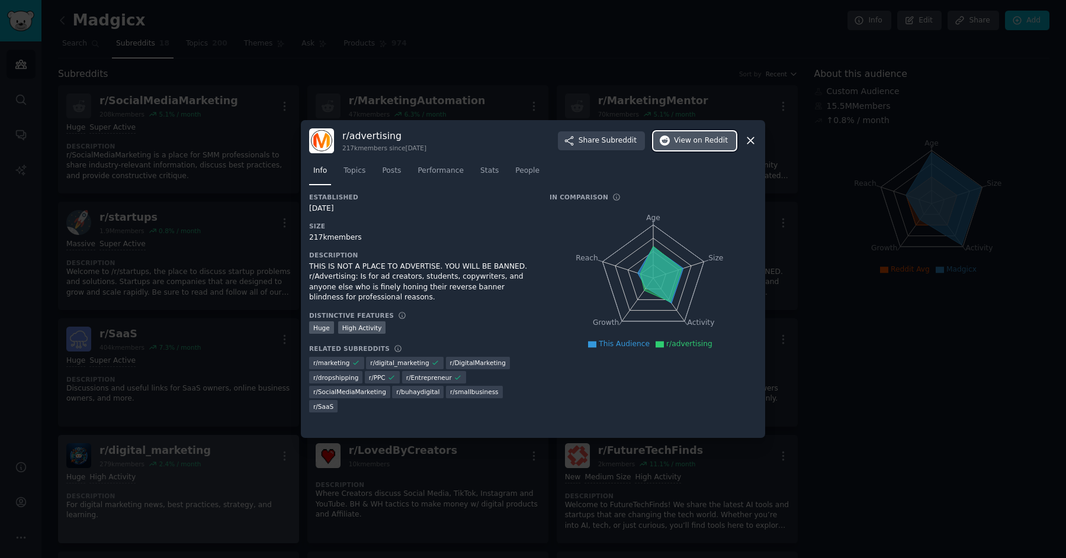
click at [716, 137] on span "on Reddit" at bounding box center [710, 141] width 34 height 11
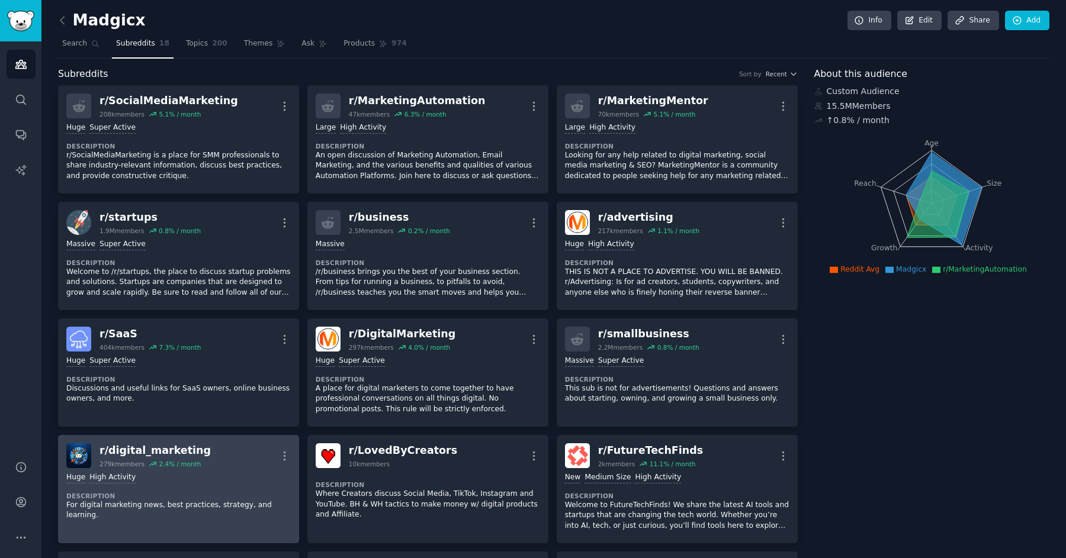
click at [477, 50] on nav "Search Subreddits 18 Topics 200 Themes Ask Products 974" at bounding box center [553, 46] width 991 height 24
click at [91, 10] on div "Madgicx Info Edit Share Add Search Subreddits 18 Topics 200 Themes Ask Products…" at bounding box center [553, 481] width 1024 height 962
click at [93, 14] on h2 "Madgicx" at bounding box center [101, 20] width 87 height 19
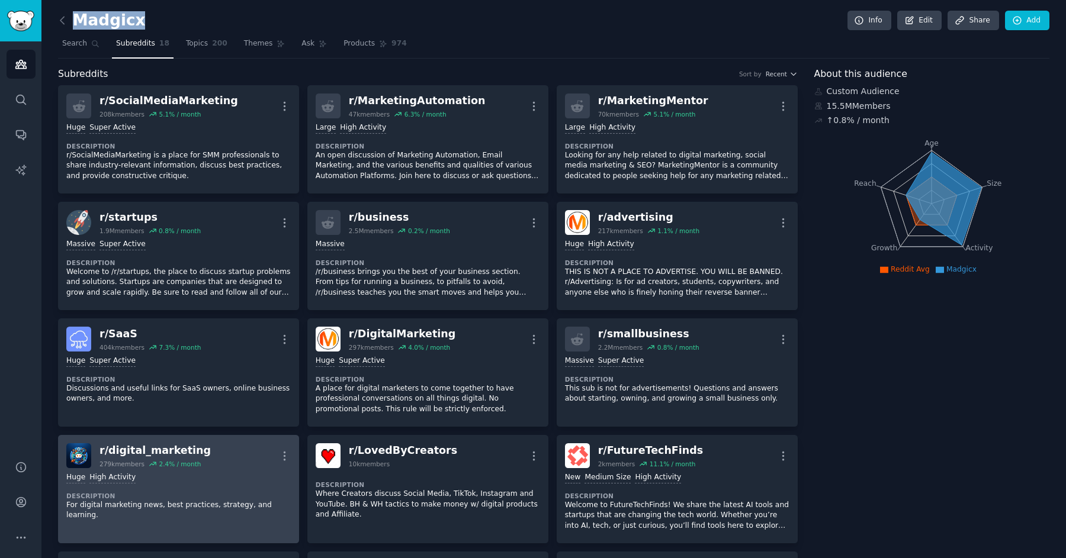
click at [93, 14] on h2 "Madgicx" at bounding box center [101, 20] width 87 height 19
click at [100, 18] on h2 "Madgicx" at bounding box center [101, 20] width 87 height 19
drag, startPoint x: 191, startPoint y: 49, endPoint x: 252, endPoint y: 47, distance: 61.0
click at [191, 49] on link "Topics 200" at bounding box center [207, 46] width 50 height 24
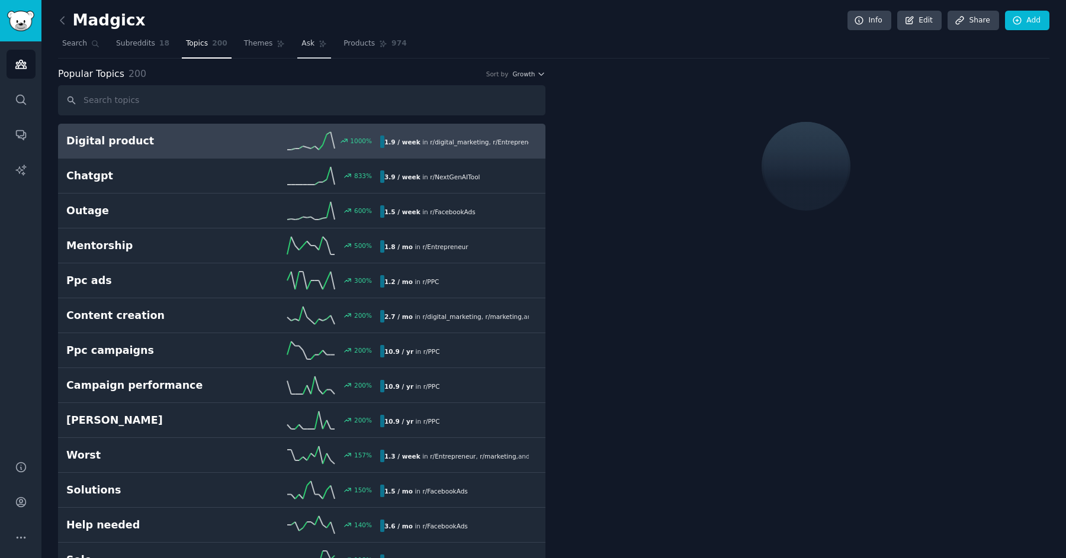
click at [301, 47] on span "Ask" at bounding box center [307, 43] width 13 height 11
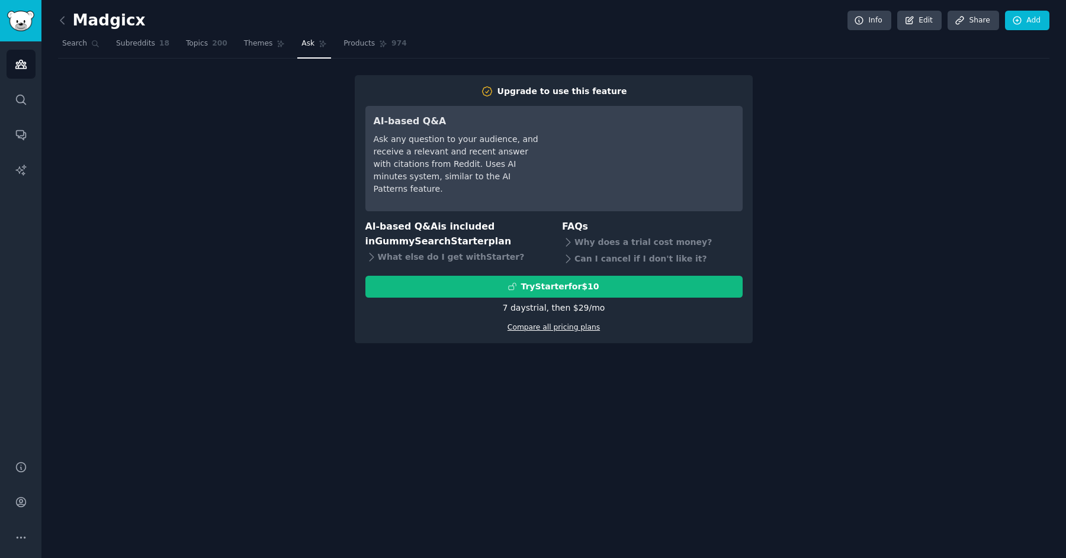
click at [565, 330] on link "Compare all pricing plans" at bounding box center [553, 327] width 92 height 8
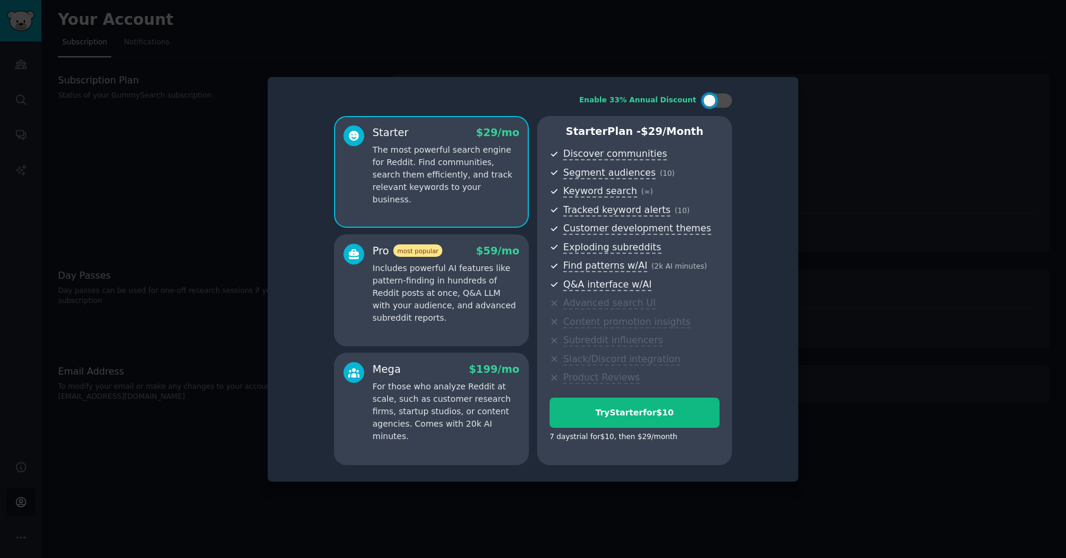
click at [474, 182] on p "The most powerful search engine for Reddit. Find communities, search them effic…" at bounding box center [445, 175] width 147 height 62
click at [409, 273] on p "Includes powerful AI features like pattern-finding in hundreds of Reddit posts …" at bounding box center [445, 293] width 147 height 62
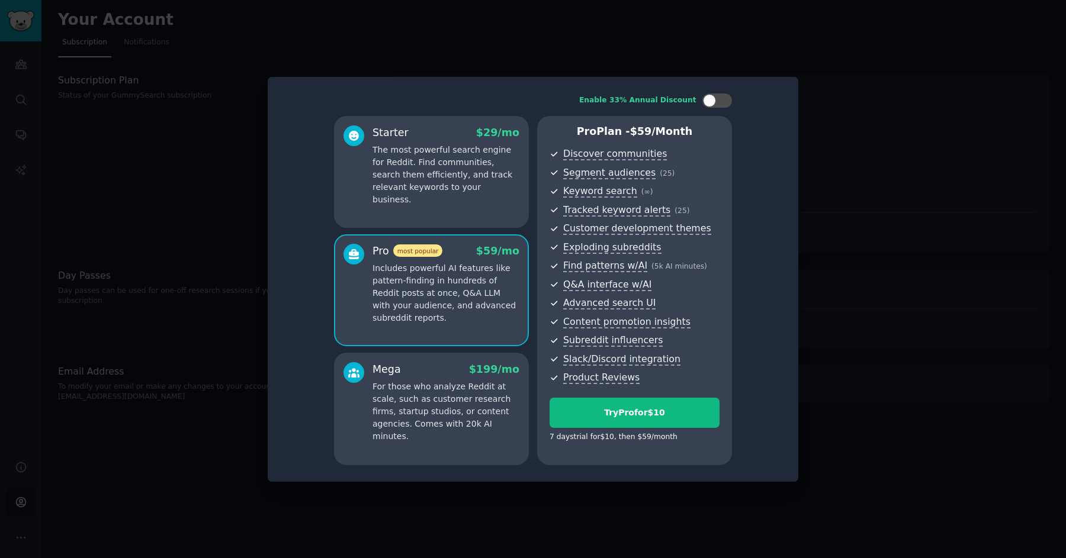
click at [408, 383] on p "For those who analyze Reddit at scale, such as customer research firms, startup…" at bounding box center [445, 412] width 147 height 62
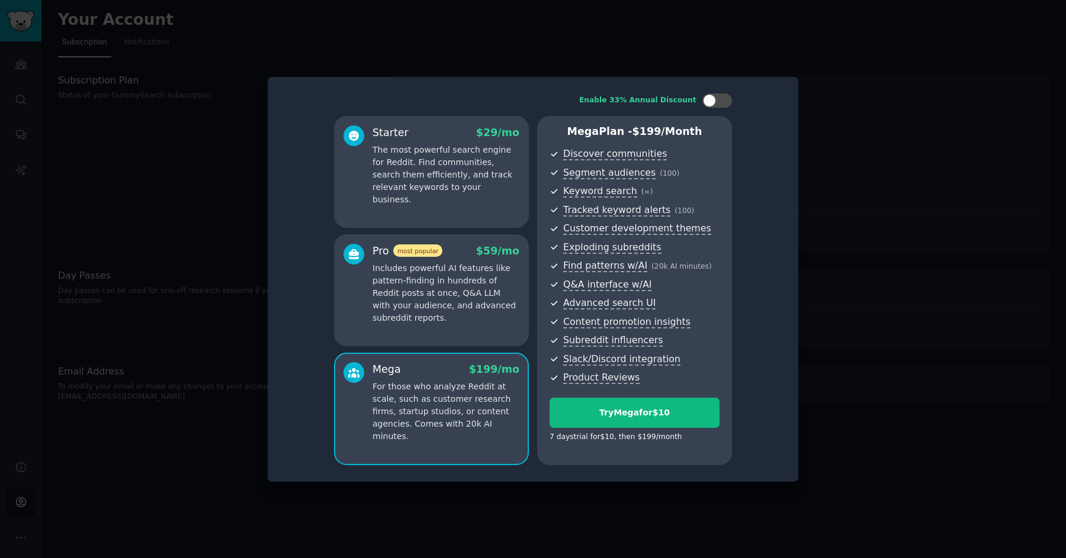
click at [420, 311] on p "Includes powerful AI features like pattern-finding in hundreds of Reddit posts …" at bounding box center [445, 293] width 147 height 62
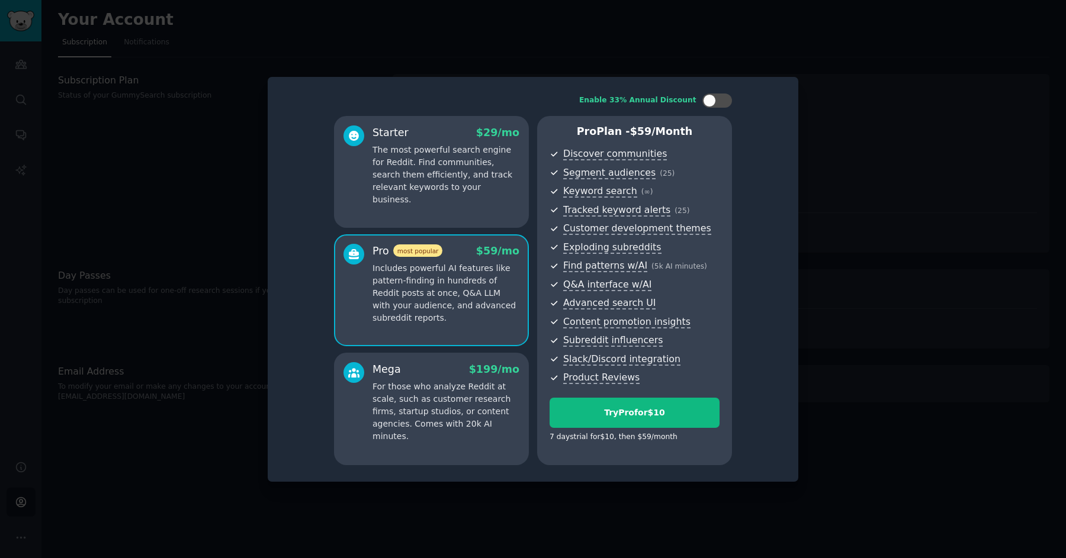
click at [432, 184] on p "The most powerful search engine for Reddit. Find communities, search them effic…" at bounding box center [445, 175] width 147 height 62
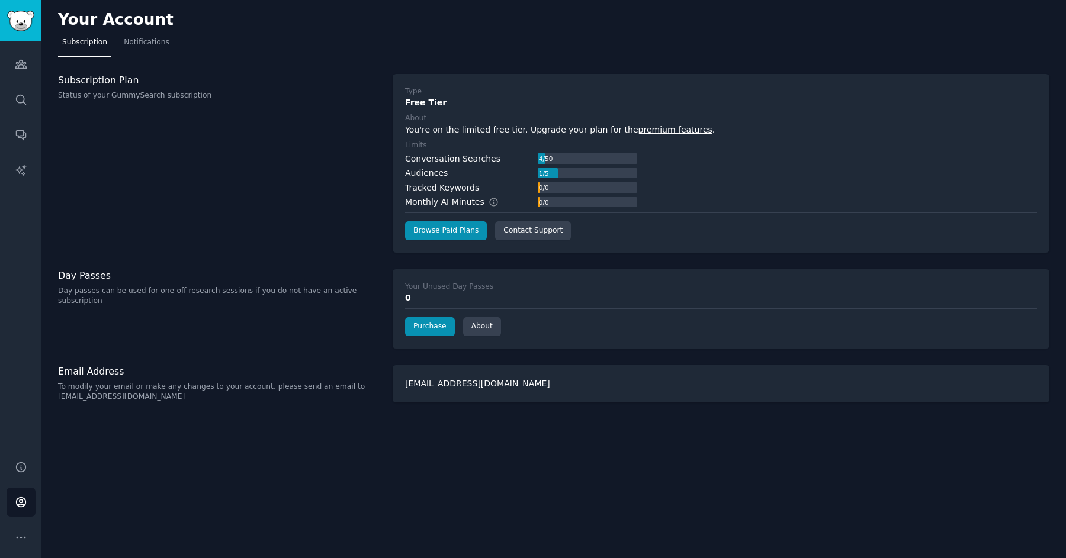
drag, startPoint x: 352, startPoint y: 114, endPoint x: 367, endPoint y: 110, distance: 15.9
click at [356, 113] on div "Subscription Plan Status of your GummySearch subscription" at bounding box center [219, 163] width 322 height 179
click at [367, 110] on div "Subscription Plan Status of your GummySearch subscription" at bounding box center [219, 163] width 322 height 179
drag, startPoint x: 367, startPoint y: 111, endPoint x: 357, endPoint y: 128, distance: 19.4
click at [362, 116] on div "Subscription Plan Status of your GummySearch subscription" at bounding box center [219, 163] width 322 height 179
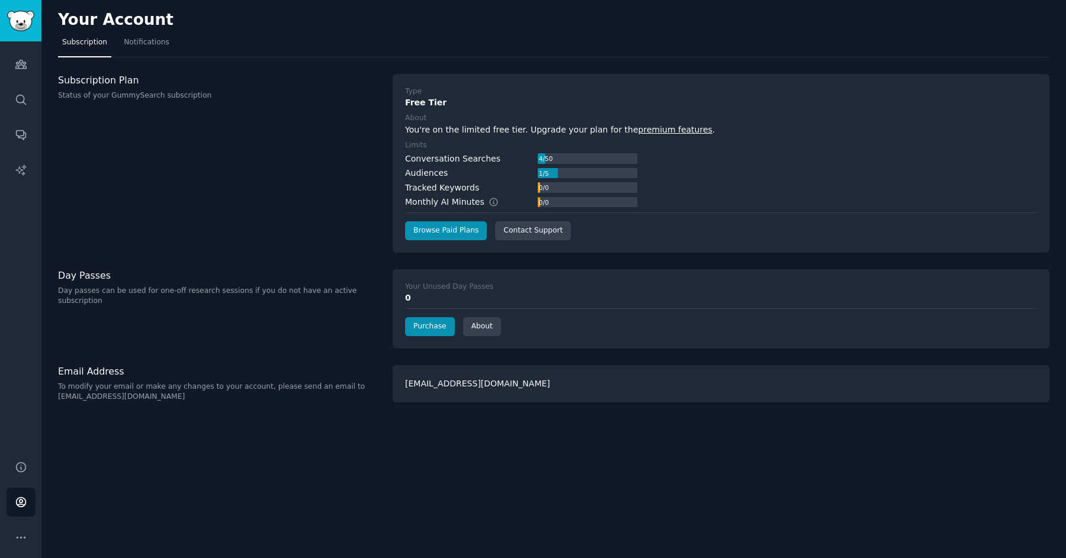
click at [359, 131] on div "Subscription Plan Status of your GummySearch subscription" at bounding box center [219, 163] width 322 height 179
drag, startPoint x: 358, startPoint y: 130, endPoint x: 356, endPoint y: 123, distance: 6.6
click at [358, 130] on div "Subscription Plan Status of your GummySearch subscription" at bounding box center [219, 163] width 322 height 179
click at [346, 115] on div "Subscription Plan Status of your GummySearch subscription" at bounding box center [219, 163] width 322 height 179
click at [345, 120] on div "Subscription Plan Status of your GummySearch subscription" at bounding box center [219, 163] width 322 height 179
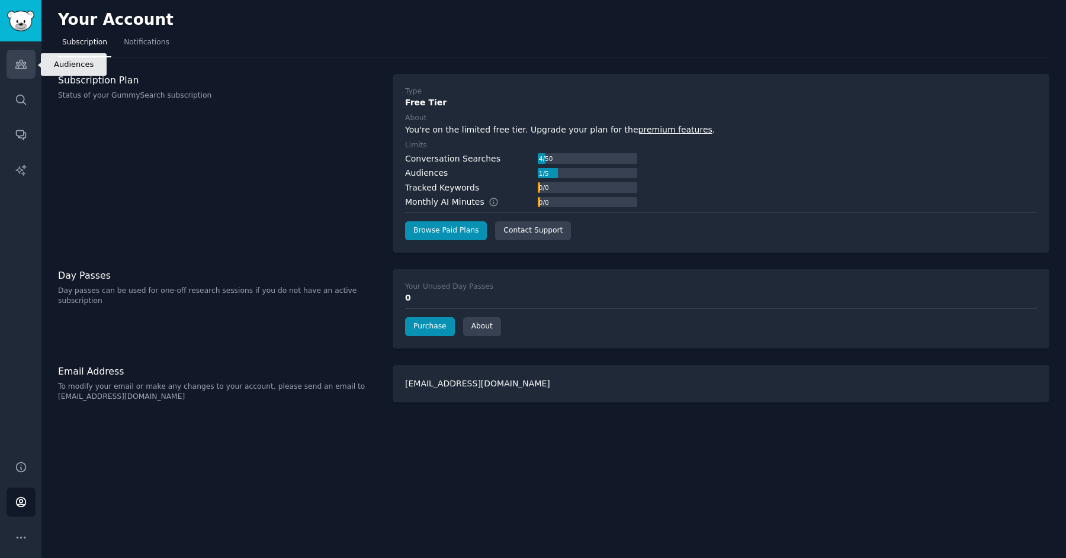
click at [15, 69] on icon "Sidebar" at bounding box center [20, 64] width 11 height 8
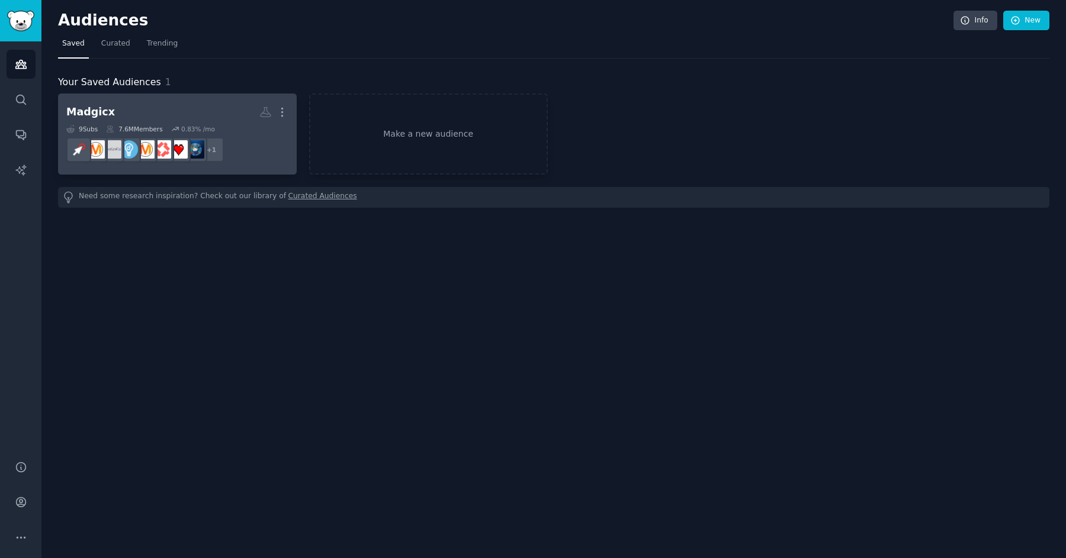
click at [177, 112] on h2 "Madgicx More" at bounding box center [177, 112] width 222 height 21
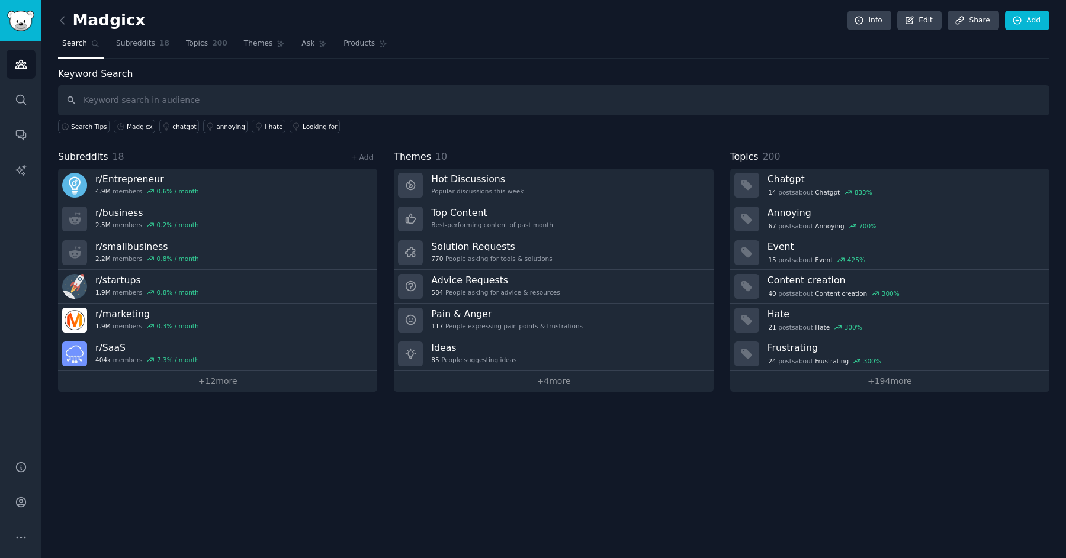
click at [106, 18] on h2 "Madgicx" at bounding box center [101, 20] width 87 height 19
click at [921, 13] on link "Edit" at bounding box center [919, 21] width 44 height 20
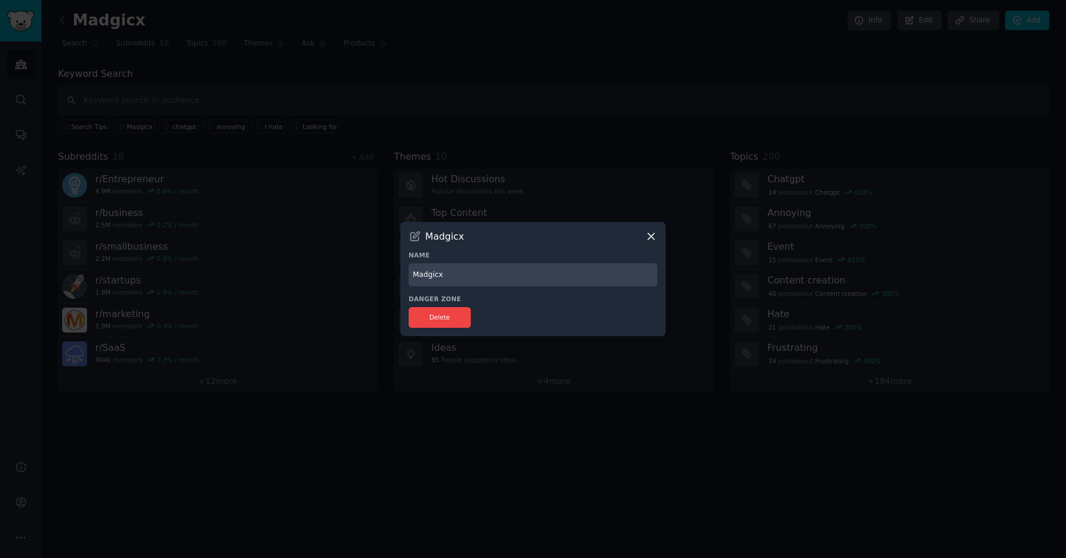
drag, startPoint x: 448, startPoint y: 272, endPoint x: 426, endPoint y: 266, distance: 22.9
click at [386, 271] on div "​ Madgicx Name Madgicx Danger Zone Delete" at bounding box center [533, 279] width 1058 height 558
type input "Social Media Advertising"
